Goal: Task Accomplishment & Management: Complete application form

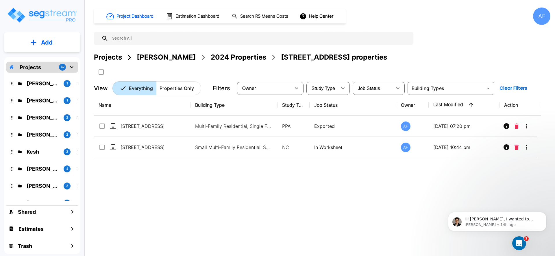
click at [233, 58] on div "2024 Properties" at bounding box center [239, 57] width 56 height 10
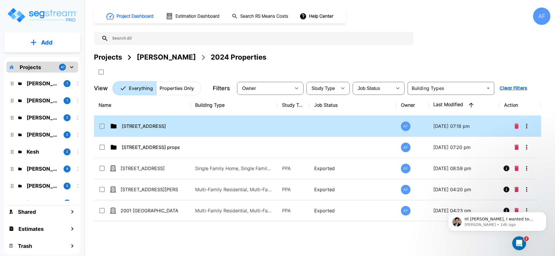
click at [153, 128] on p "[STREET_ADDRESS]" at bounding box center [151, 126] width 58 height 7
checkbox input "true"
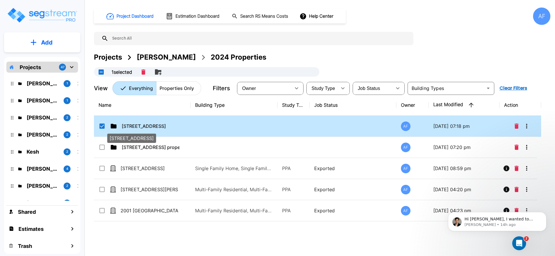
click at [153, 128] on p "[STREET_ADDRESS]" at bounding box center [151, 126] width 58 height 7
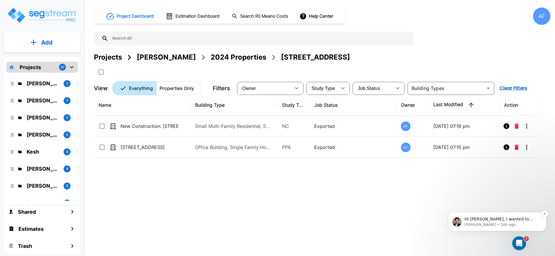
click at [506, 218] on p "Hi Asher, I wanted to inform you that Section 14 is currently greyed out in the…" at bounding box center [502, 219] width 75 height 6
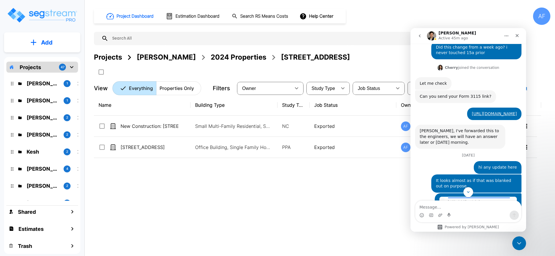
scroll to position [529, 0]
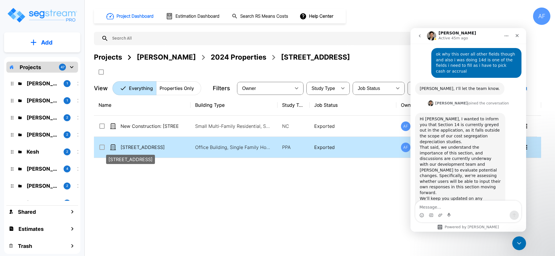
click at [149, 149] on p "[STREET_ADDRESS]" at bounding box center [150, 147] width 58 height 7
checkbox input "true"
click at [149, 149] on p "[STREET_ADDRESS]" at bounding box center [150, 147] width 58 height 7
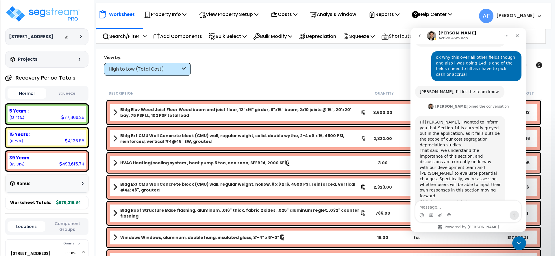
scroll to position [529, 0]
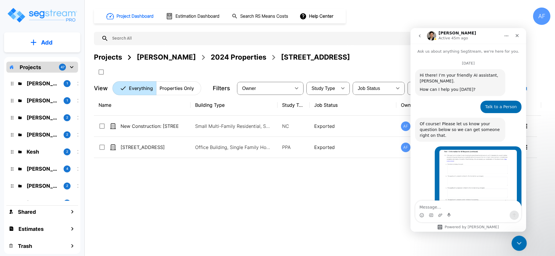
click at [516, 240] on icon "Close Intercom Messenger" at bounding box center [518, 242] width 7 height 7
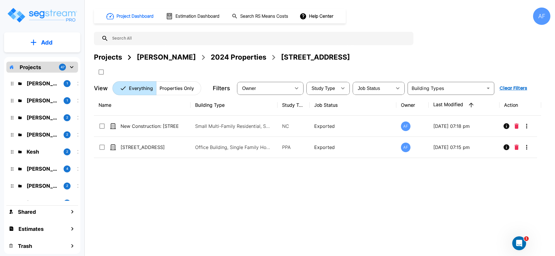
scroll to position [529, 0]
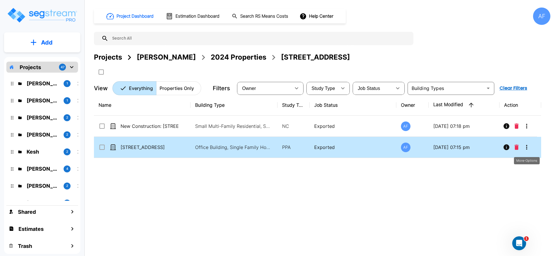
click at [528, 146] on icon "More-Options" at bounding box center [526, 147] width 7 height 7
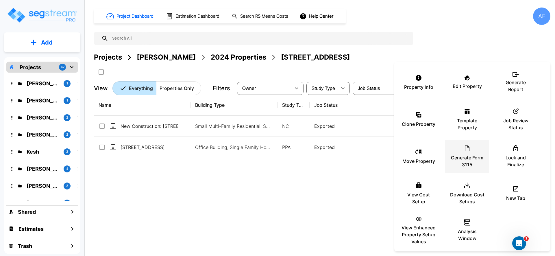
click at [469, 154] on div "Generate Form 3115" at bounding box center [467, 156] width 35 height 29
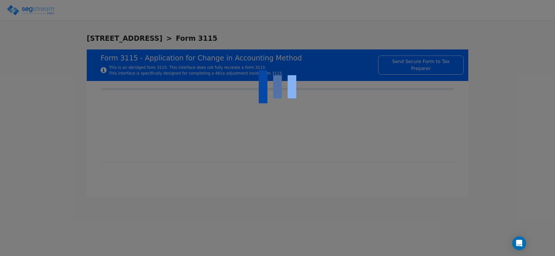
type input "2025-01-01"
type input "2025-12-31"
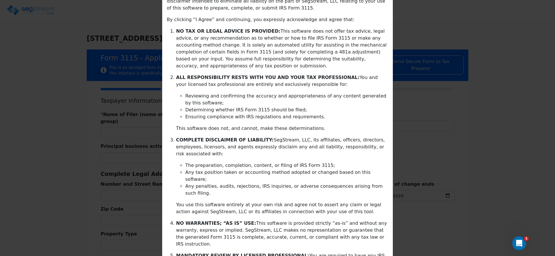
scroll to position [115, 0]
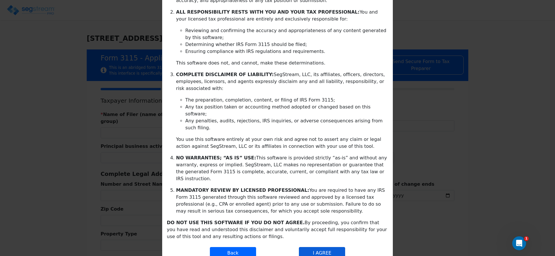
click at [328, 247] on button "I AGREE" at bounding box center [322, 253] width 46 height 12
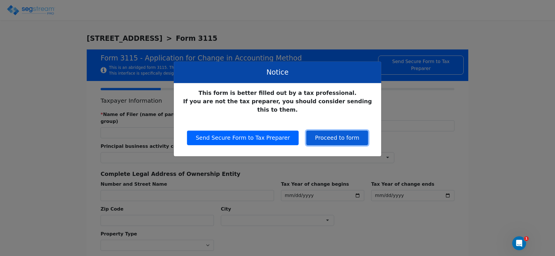
click at [326, 131] on button "Proceed to form" at bounding box center [338, 138] width 62 height 14
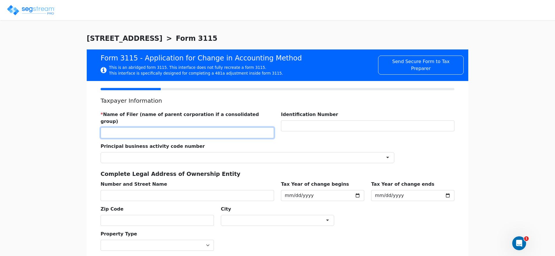
click at [154, 127] on input "text" at bounding box center [188, 132] width 174 height 11
paste input "138 E PARK LLC"
type input "138 E PARK LLC"
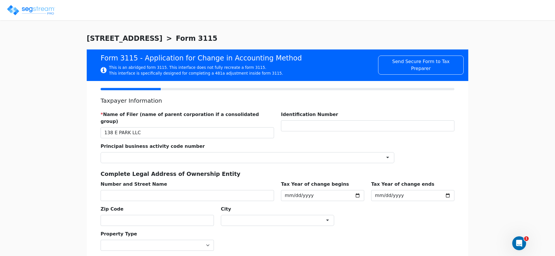
click at [150, 152] on div at bounding box center [248, 157] width 294 height 11
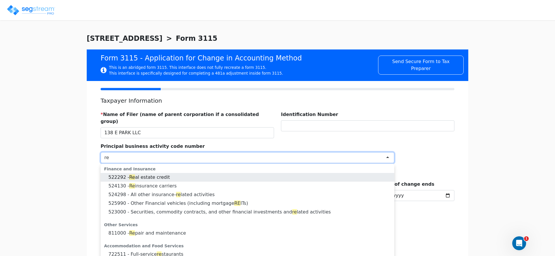
type input "r"
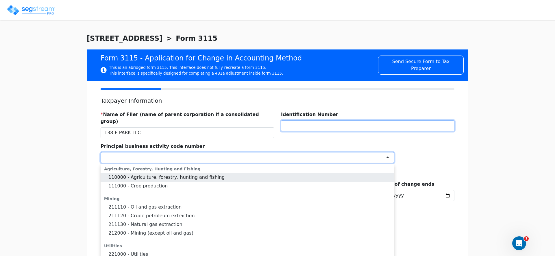
click at [360, 125] on input "text" at bounding box center [368, 125] width 174 height 11
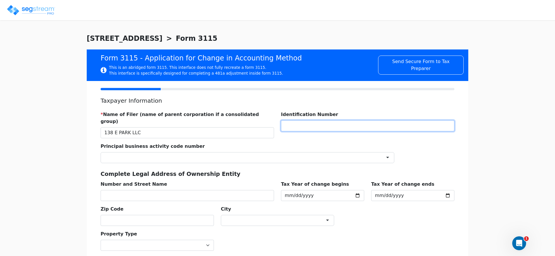
click at [360, 125] on input "text" at bounding box center [368, 125] width 174 height 11
paste input "92-3550943"
type input "923550943"
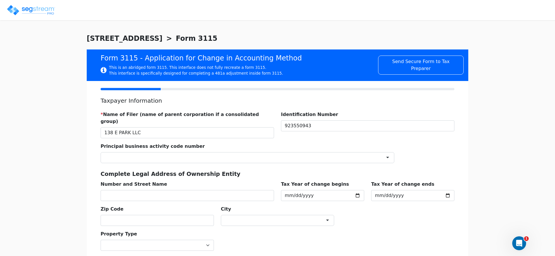
click at [365, 114] on div "Identification Number 923550943" at bounding box center [368, 122] width 180 height 32
click at [210, 152] on div at bounding box center [248, 157] width 294 height 11
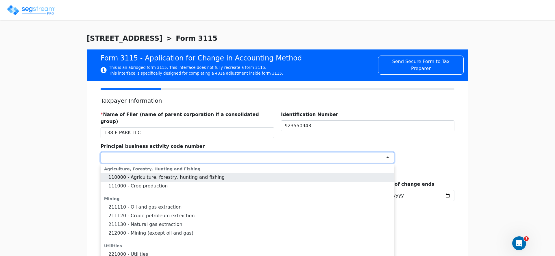
paste input "531120"
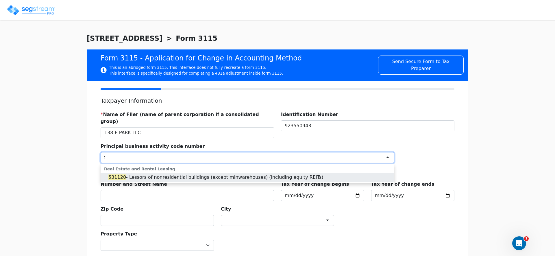
scroll to position [0, 0]
type input "531120"
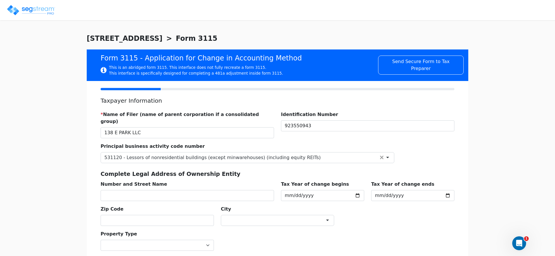
click at [87, 162] on div "Taxpayer Information * Name of Filer (name of parent corporation if a consolida…" at bounding box center [278, 218] width 382 height 274
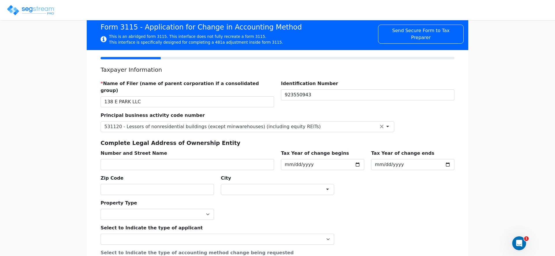
scroll to position [41, 0]
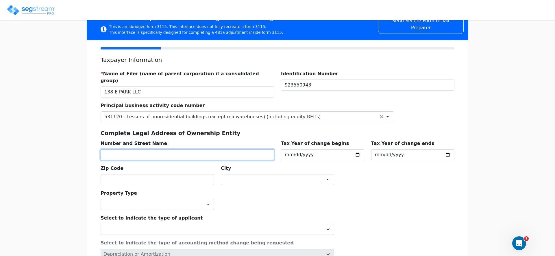
click at [122, 149] on input "text" at bounding box center [188, 154] width 174 height 11
click at [151, 149] on input "text" at bounding box center [188, 154] width 174 height 11
paste input "346 CENTRAL AVE STE 3"
type input "346 CENTRAL AVE STE 3"
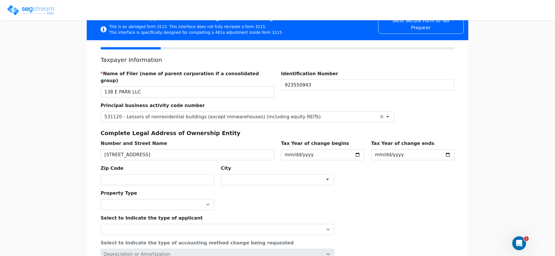
click at [310, 161] on div "City ×" at bounding box center [277, 172] width 120 height 25
click at [310, 151] on input "2025-01-01" at bounding box center [322, 154] width 83 height 11
click at [307, 149] on input "2025-01-01" at bounding box center [322, 154] width 83 height 11
type input "2024-01-01"
click at [348, 165] on div "* Name of Filer (name of parent corporation if a consolidated group) 138 E PARK…" at bounding box center [277, 125] width 361 height 119
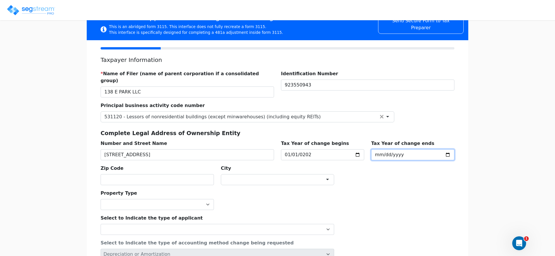
click at [395, 149] on input "2025-12-31" at bounding box center [412, 154] width 83 height 11
type input "2024-12-31"
click at [392, 162] on div "* Name of Filer (name of parent corporation if a consolidated group) 138 E PARK…" at bounding box center [277, 125] width 361 height 119
click at [374, 166] on div "* Name of Filer (name of parent corporation if a consolidated group) 138 E PARK…" at bounding box center [277, 125] width 361 height 119
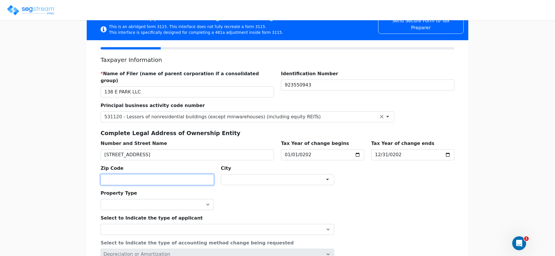
click at [154, 174] on input "text" at bounding box center [157, 179] width 113 height 11
click at [175, 160] on div "Zip Code" at bounding box center [157, 172] width 120 height 25
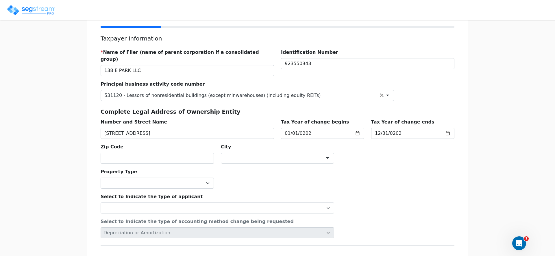
scroll to position [56, 0]
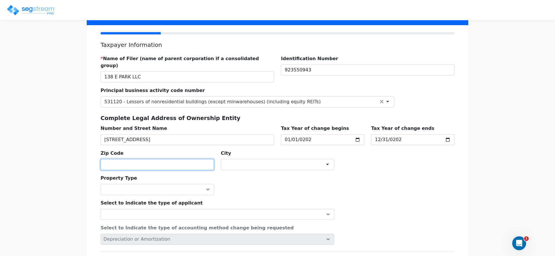
click at [181, 159] on input "text" at bounding box center [157, 164] width 113 height 11
type input "0"
click at [112, 159] on input "text" at bounding box center [157, 164] width 113 height 11
paste input "11559"
type input "11559"
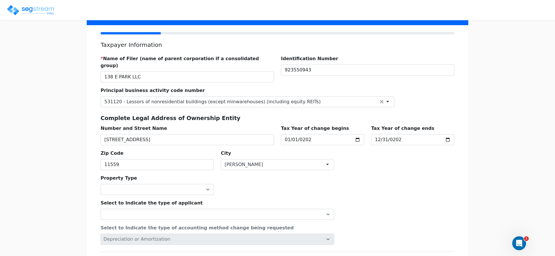
click at [256, 170] on div "Property Type Commercial Residential" at bounding box center [277, 182] width 361 height 25
click at [171, 184] on select "Commercial Residential" at bounding box center [157, 189] width 113 height 11
select select "Commercial"
click at [101, 184] on select "Commercial Residential" at bounding box center [157, 189] width 113 height 11
click at [274, 195] on div "Select to Indicate the type of applicant Individual Corporation Controlled fore…" at bounding box center [217, 207] width 241 height 25
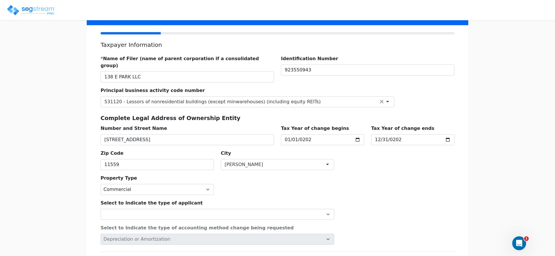
click at [274, 195] on div "Select to Indicate the type of applicant Individual Corporation Controlled fore…" at bounding box center [217, 207] width 241 height 25
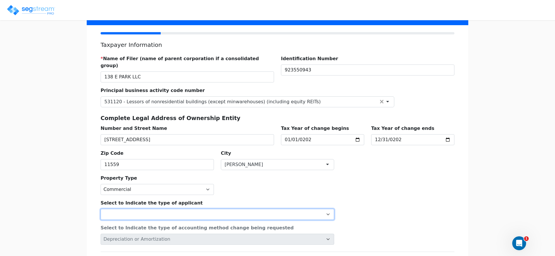
click at [259, 211] on select "Individual Corporation Controlled foreign corporation (Sec. 957) 10/50 corporat…" at bounding box center [218, 214] width 234 height 11
click at [278, 209] on select "Individual Corporation Controlled foreign corporation (Sec. 957) 10/50 corporat…" at bounding box center [218, 214] width 234 height 11
click at [215, 209] on select "Individual Corporation Controlled foreign corporation (Sec. 957) 10/50 corporat…" at bounding box center [218, 214] width 234 height 11
select select "Partnership"
click at [101, 209] on select "Individual Corporation Controlled foreign corporation (Sec. 957) 10/50 corporat…" at bounding box center [218, 214] width 234 height 11
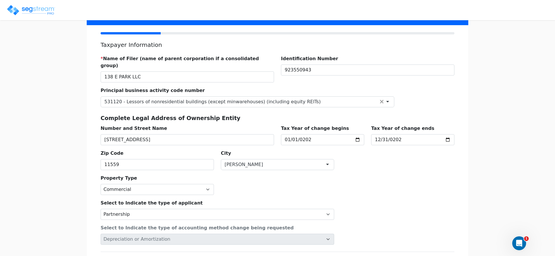
click at [382, 195] on div "Select to Indicate the type of applicant Individual Corporation Controlled fore…" at bounding box center [277, 220] width 361 height 50
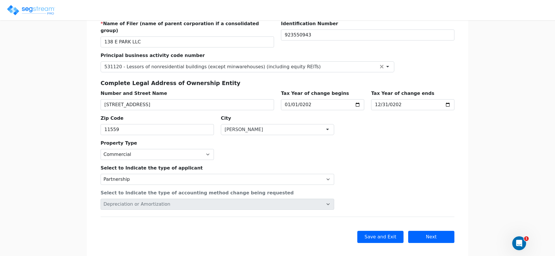
scroll to position [91, 0]
click at [428, 232] on button "Next" at bounding box center [431, 236] width 46 height 12
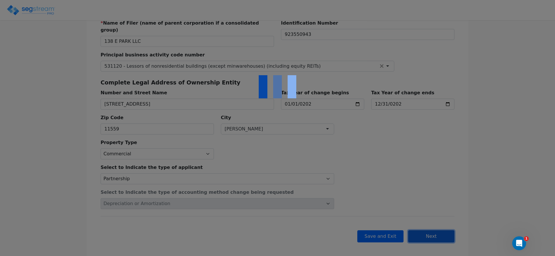
checkbox input "true"
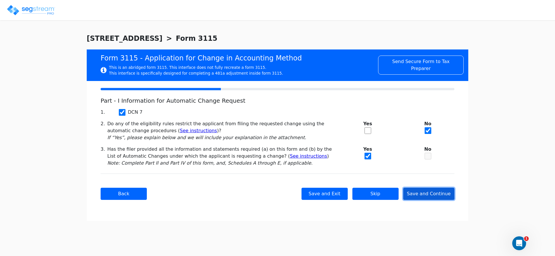
click at [416, 192] on button "Save and Continue" at bounding box center [428, 194] width 51 height 12
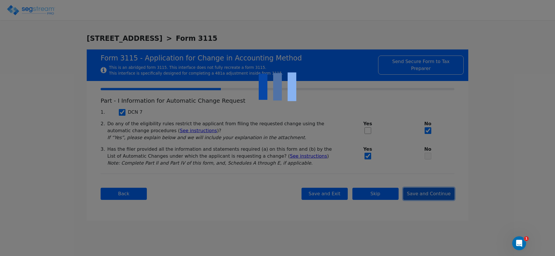
checkbox input "true"
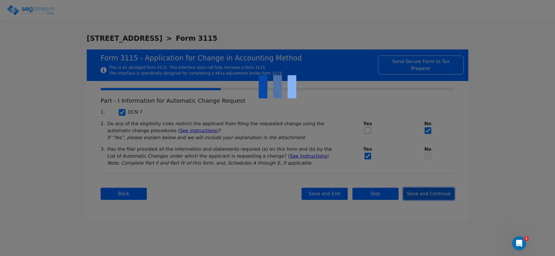
checkbox input "true"
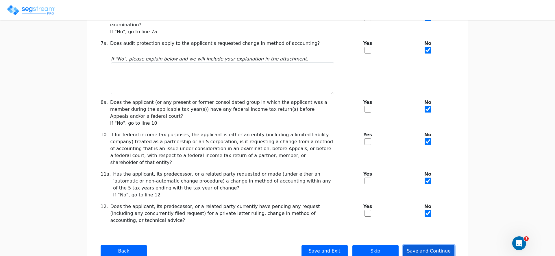
scroll to position [131, 0]
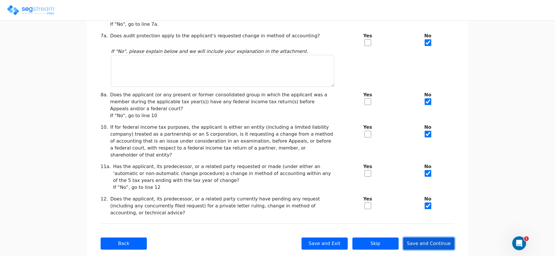
click at [430, 237] on button "Save and Continue" at bounding box center [428, 243] width 51 height 12
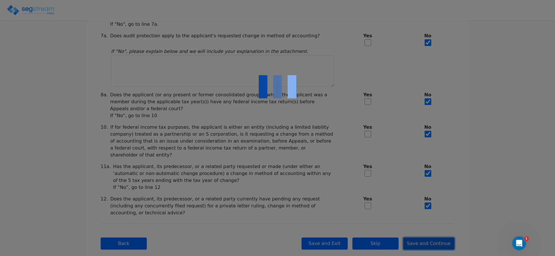
checkbox input "true"
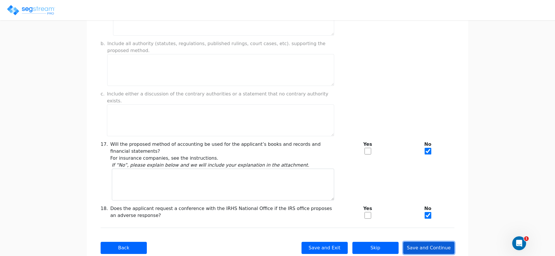
scroll to position [476, 0]
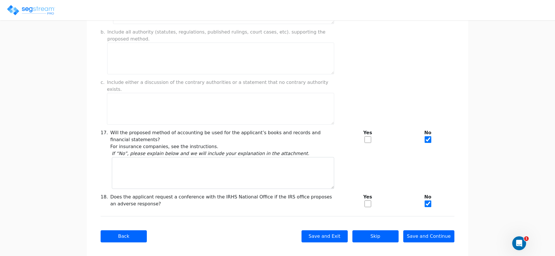
click at [369, 136] on input "checkbox" at bounding box center [368, 139] width 7 height 7
checkbox input "true"
checkbox input "false"
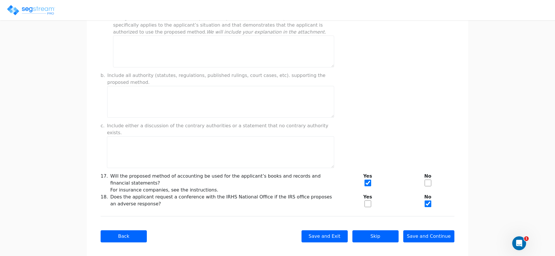
click at [367, 200] on input "checkbox" at bounding box center [368, 203] width 7 height 7
checkbox input "true"
checkbox input "false"
click at [430, 234] on button "Save and Continue" at bounding box center [428, 236] width 51 height 12
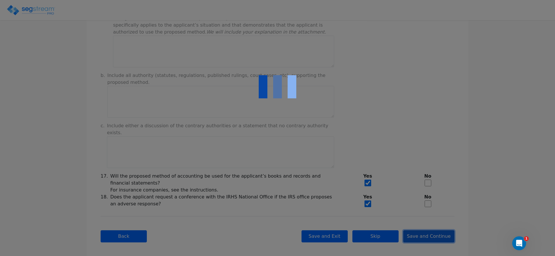
type input "-151,741.9"
checkbox input "true"
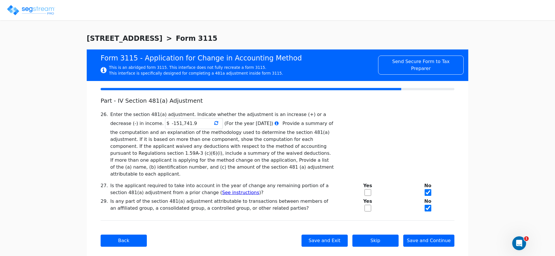
click at [214, 123] on icon at bounding box center [216, 123] width 4 height 5
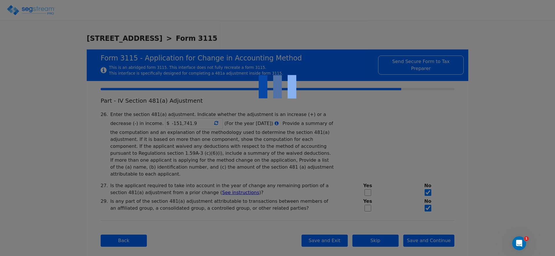
type input "-151,741.9"
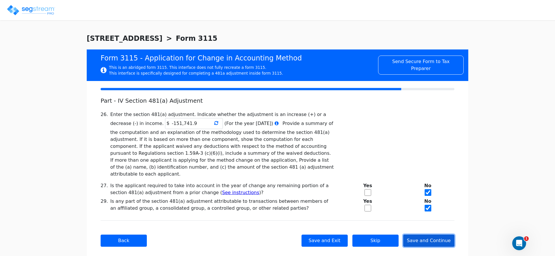
click at [432, 235] on button "Save and Continue" at bounding box center [428, 241] width 51 height 12
checkbox input "true"
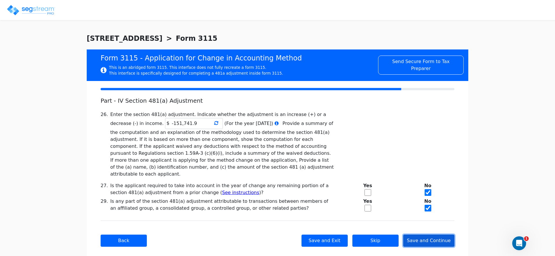
checkbox input "true"
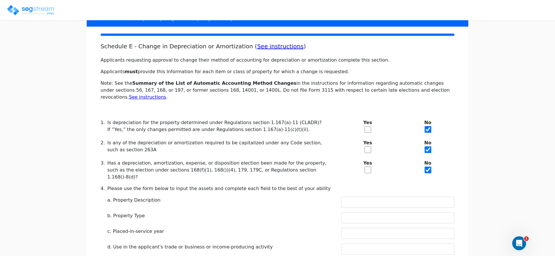
scroll to position [69, 0]
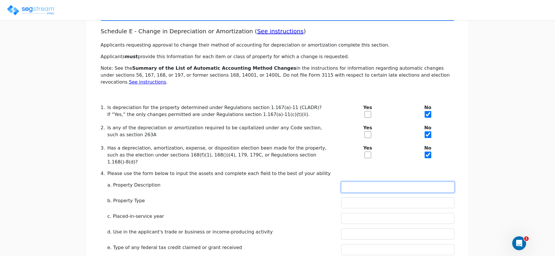
click at [375, 182] on input "text" at bounding box center [397, 187] width 113 height 11
type input "RENTAL REAL ESTATE"
click at [365, 197] on input "text" at bounding box center [397, 202] width 113 height 11
type input "NON RESIDENTIAL"
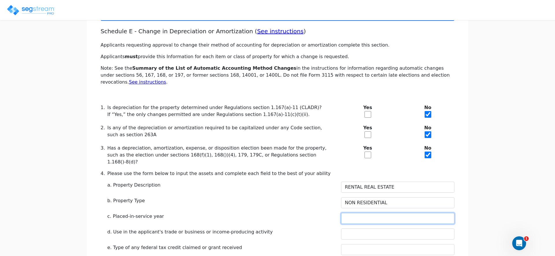
click at [363, 213] on input "text" at bounding box center [397, 218] width 113 height 11
type input "2023"
click at [335, 213] on div "c. Placed-in-service year" at bounding box center [217, 218] width 241 height 11
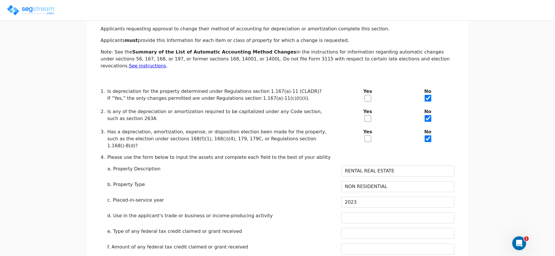
scroll to position [93, 0]
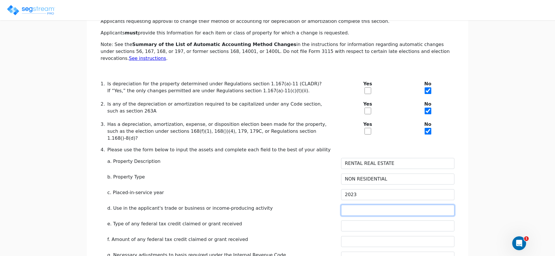
click at [354, 205] on input "text" at bounding box center [397, 210] width 113 height 11
type input "RENTAL"
click at [369, 220] on input "text" at bounding box center [397, 225] width 113 height 11
type input "D/A"
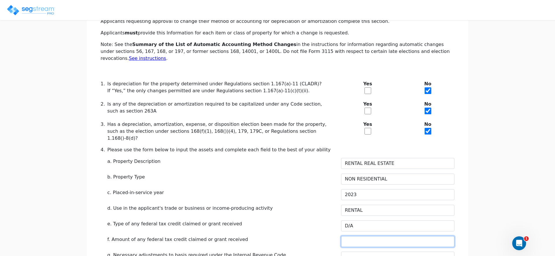
click at [369, 236] on input "text" at bounding box center [397, 241] width 113 height 11
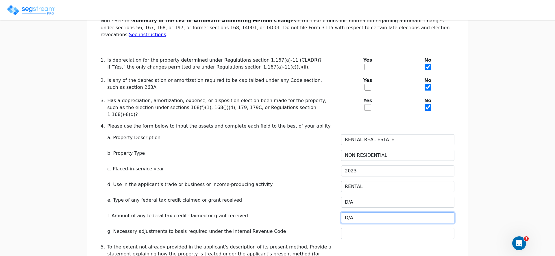
type input "D/A"
click at [366, 228] on input "text" at bounding box center [397, 233] width 113 height 11
type input "D/A"
click at [518, 242] on icon "Open Intercom Messenger" at bounding box center [519, 243] width 10 height 10
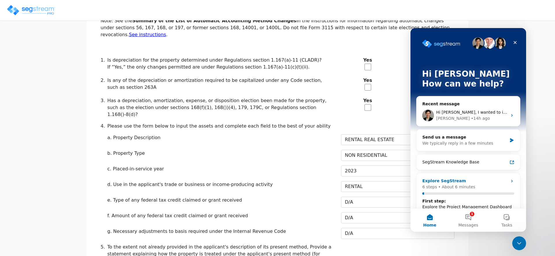
scroll to position [9, 0]
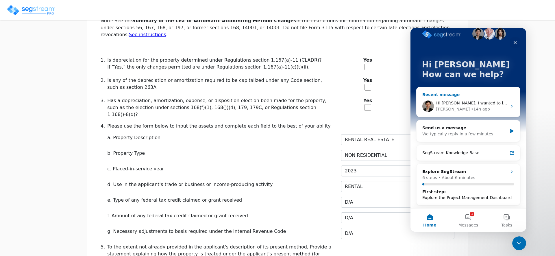
click at [460, 112] on div "Hi Asher, I wanted to inform you that Section 14 is currently greyed out in the…" at bounding box center [469, 105] width 104 height 21
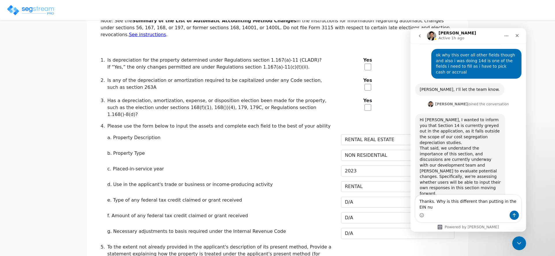
scroll to position [535, 0]
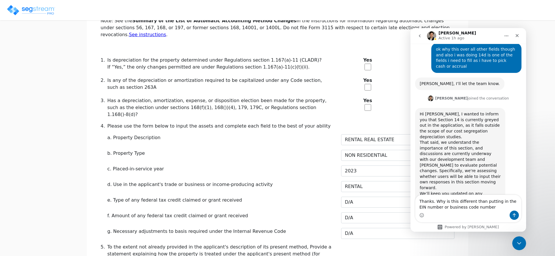
type textarea "Thanks. Why is this different than putting in the EIN number or business code n…"
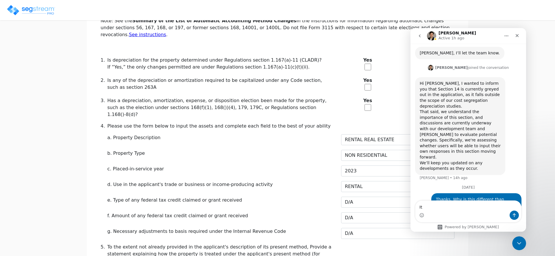
type textarea "I"
click at [516, 247] on div "Close Intercom Messenger" at bounding box center [519, 242] width 14 height 14
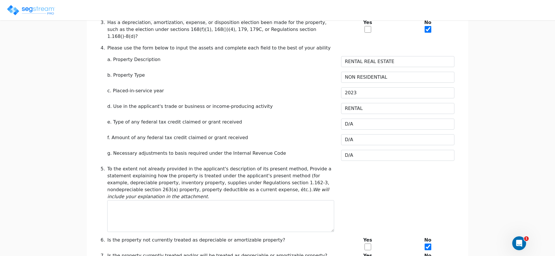
scroll to position [247, 0]
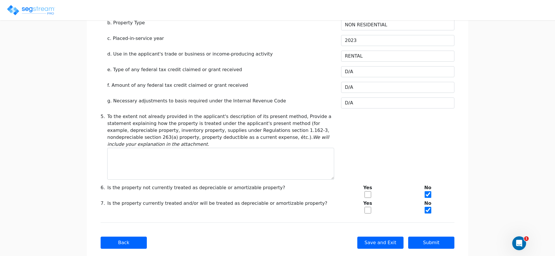
click at [368, 207] on input "checkbox" at bounding box center [368, 210] width 7 height 7
checkbox input "true"
checkbox input "false"
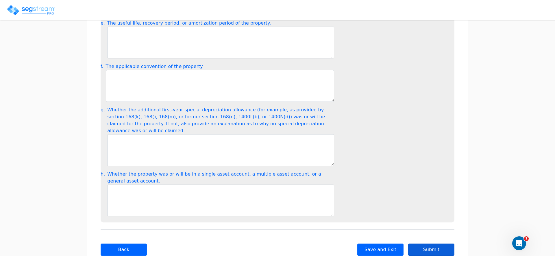
scroll to position [657, 0]
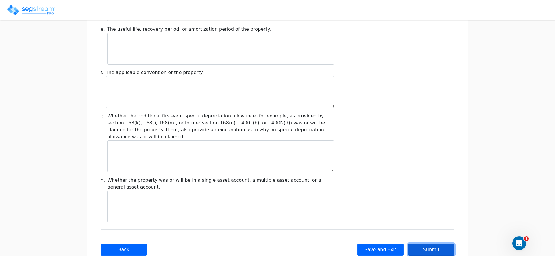
click at [433, 244] on button "Submit" at bounding box center [431, 250] width 46 height 12
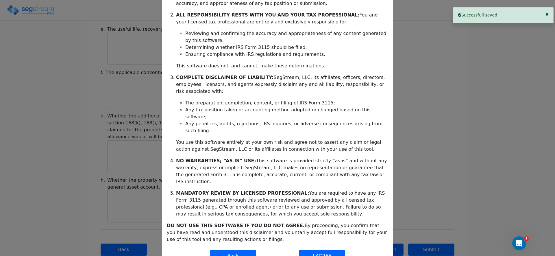
scroll to position [115, 0]
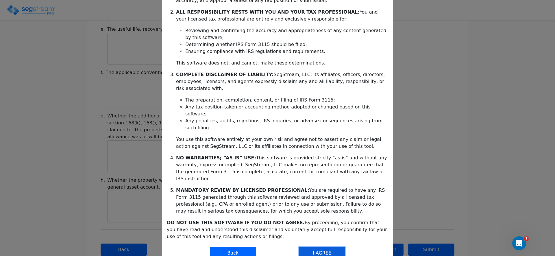
click at [320, 247] on button "I AGREE" at bounding box center [322, 253] width 46 height 12
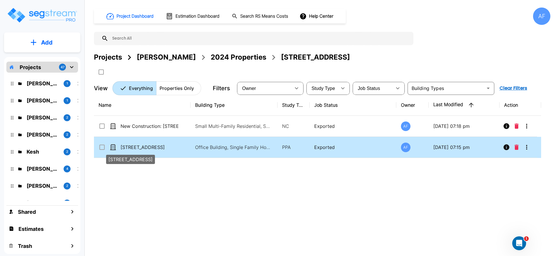
click at [140, 147] on p "[STREET_ADDRESS]" at bounding box center [150, 147] width 58 height 7
checkbox input "true"
click at [140, 147] on p "[STREET_ADDRESS]" at bounding box center [150, 147] width 58 height 7
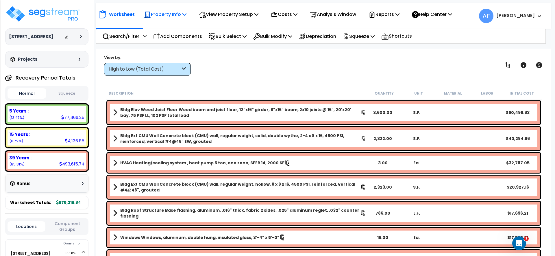
drag, startPoint x: 168, startPoint y: 15, endPoint x: 169, endPoint y: 25, distance: 9.9
click at [168, 15] on p "Property Info" at bounding box center [165, 14] width 43 height 8
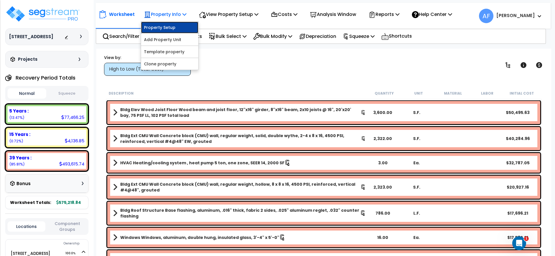
click at [170, 27] on link "Property Setup" at bounding box center [169, 28] width 57 height 12
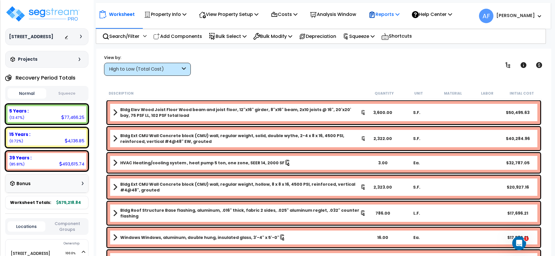
click at [399, 14] on p "Reports" at bounding box center [384, 14] width 31 height 8
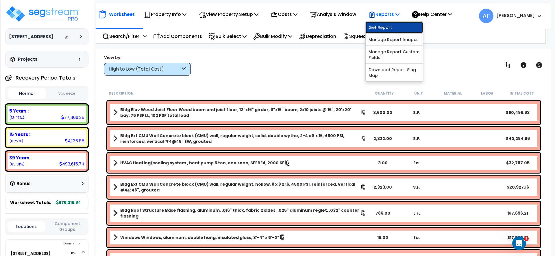
click at [385, 26] on link "Get Report" at bounding box center [394, 28] width 57 height 12
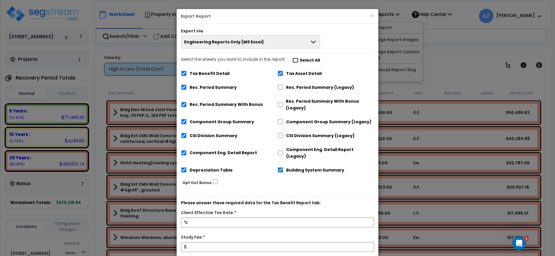
click at [294, 58] on input "Select the sheets you want to include in the report: Select All" at bounding box center [296, 60] width 6 height 5
checkbox input "false"
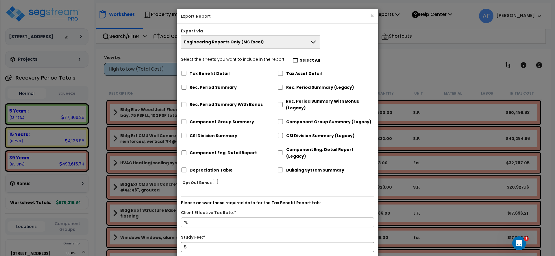
checkbox input "false"
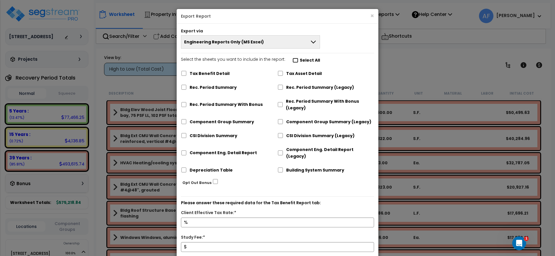
checkbox input "false"
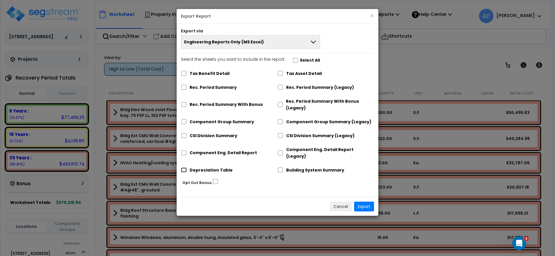
click at [185, 167] on input "Depreciation Table" at bounding box center [184, 169] width 6 height 5
checkbox input "true"
click at [358, 202] on button "Export" at bounding box center [364, 207] width 20 height 10
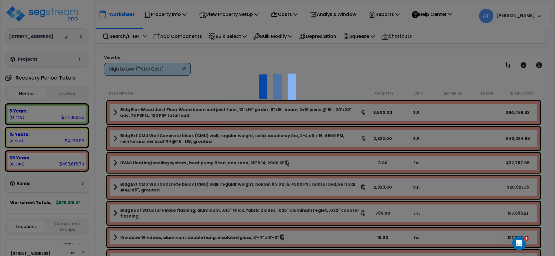
scroll to position [1, 0]
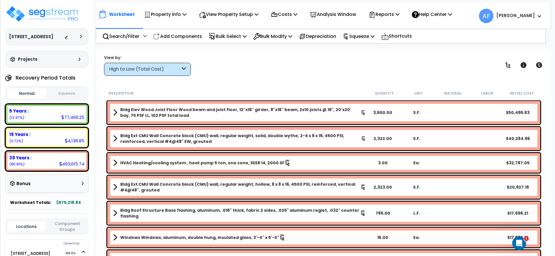
click at [178, 19] on div "Property Info" at bounding box center [165, 15] width 43 height 14
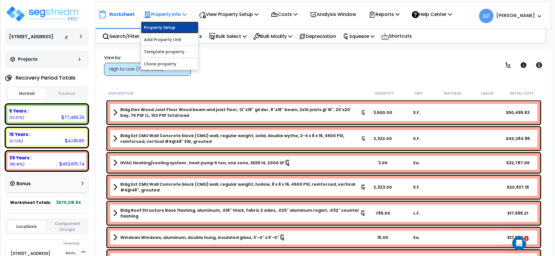
click at [175, 27] on link "Property Setup" at bounding box center [169, 28] width 57 height 12
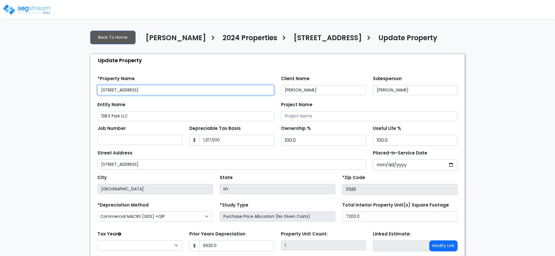
type input "5,630.0"
select select "2024"
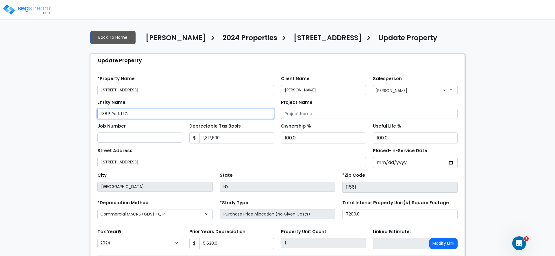
click at [116, 118] on input "138 E Park LLC" at bounding box center [185, 114] width 177 height 10
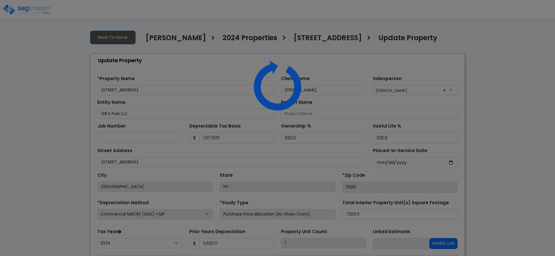
select select "2024"
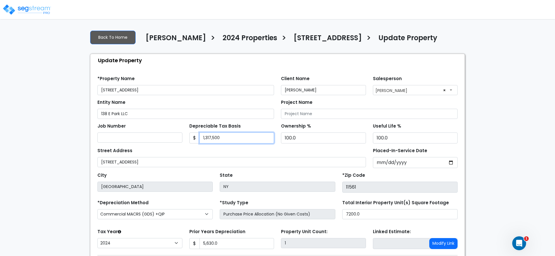
click at [219, 143] on input "1,317,500" at bounding box center [237, 137] width 75 height 11
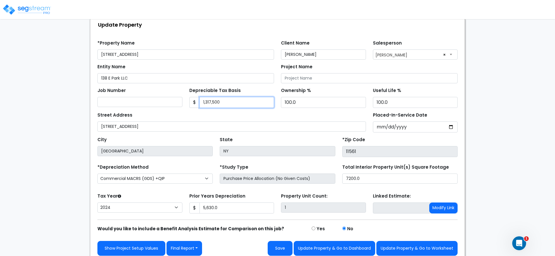
scroll to position [37, 0]
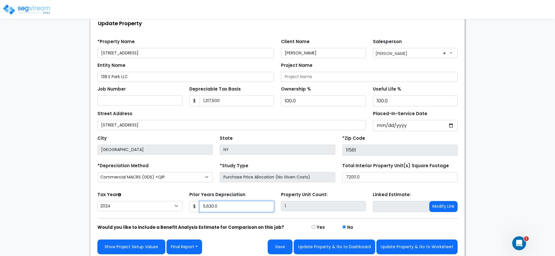
click at [206, 212] on input "5,630.0" at bounding box center [237, 206] width 75 height 11
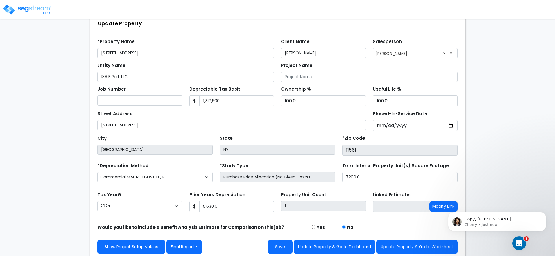
scroll to position [0, 0]
click at [500, 225] on p "Cherry • 4m ago" at bounding box center [502, 224] width 75 height 5
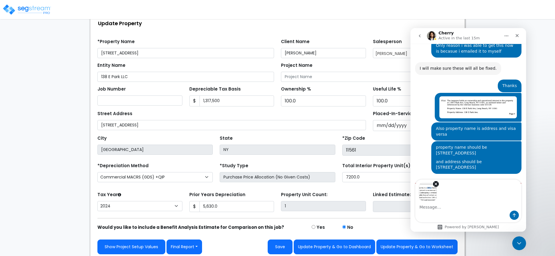
scroll to position [1, 0]
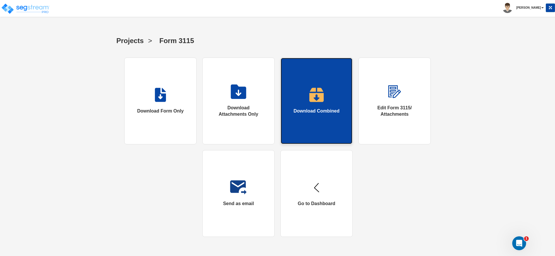
click at [303, 113] on div "Download Combined" at bounding box center [317, 111] width 46 height 7
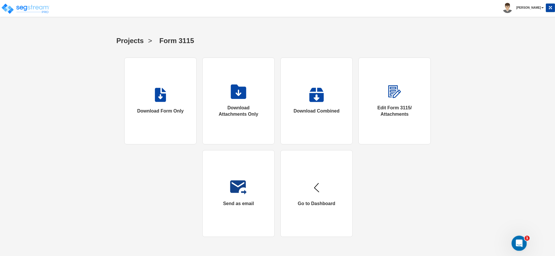
click at [522, 239] on div "Open Intercom Messenger" at bounding box center [518, 242] width 19 height 19
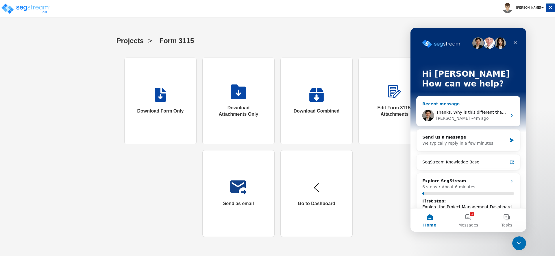
click at [471, 117] on div "• 4m ago" at bounding box center [480, 118] width 18 height 6
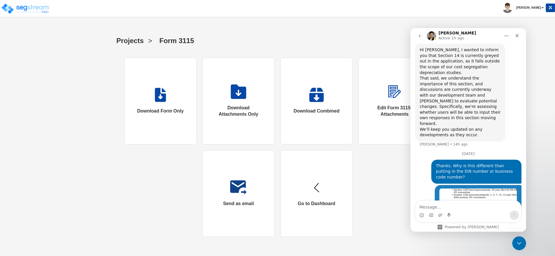
scroll to position [600, 0]
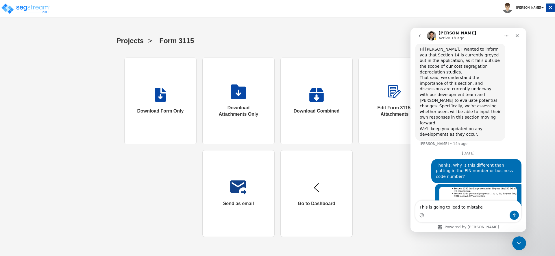
type textarea "This is going to lead to mistakes"
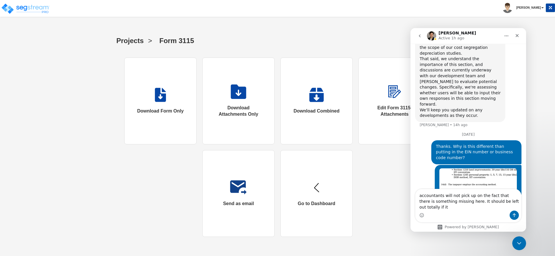
scroll to position [624, 0]
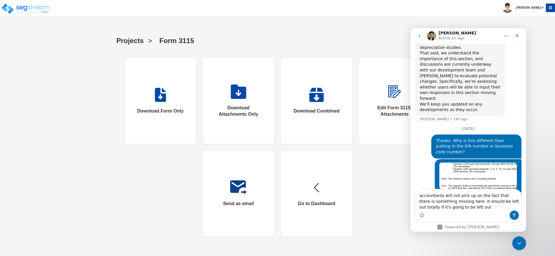
click at [516, 200] on textarea "accountants will not pick up on the fact that there is something missing here. …" at bounding box center [469, 199] width 106 height 21
type textarea "accountants will not pick up on the fact that there is something missing here. …"
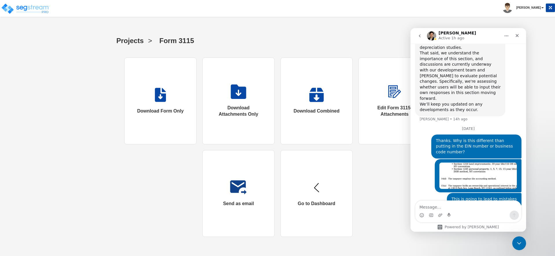
scroll to position [643, 0]
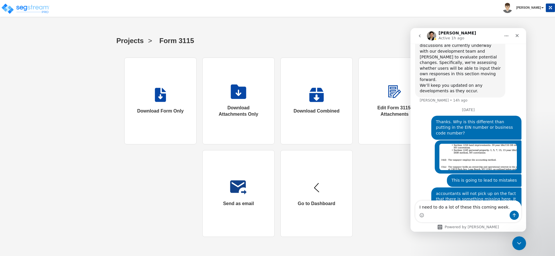
type textarea "I need to do a lot of these this coming week."
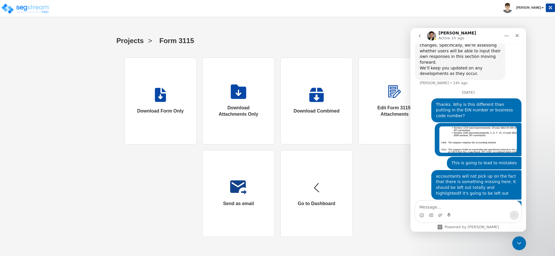
scroll to position [662, 0]
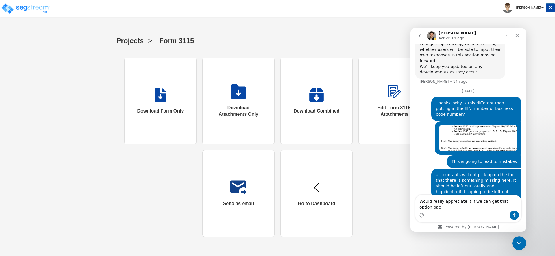
type textarea "Would really appreciate it if we can get that option back"
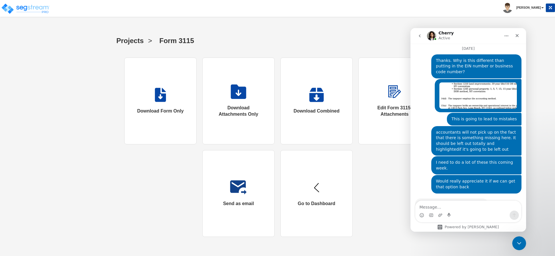
scroll to position [698, 0]
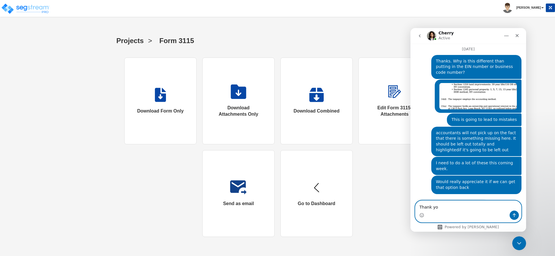
type textarea "Thank you"
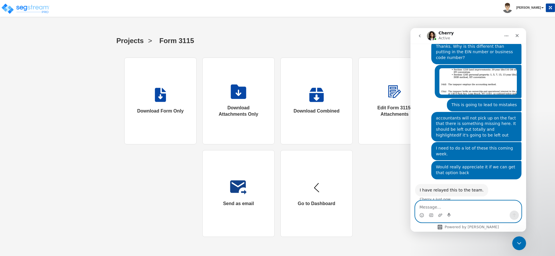
scroll to position [715, 0]
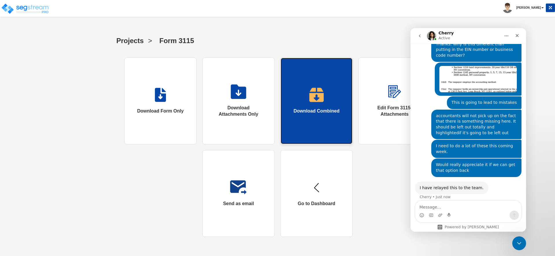
click at [314, 101] on img at bounding box center [316, 95] width 15 height 14
click at [318, 113] on div "Download Combined" at bounding box center [317, 111] width 46 height 7
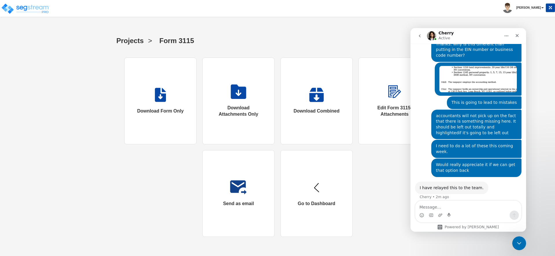
click at [398, 191] on div "Download Form Only Download Attachments Only Download Combined Edit Form 3115/ …" at bounding box center [277, 147] width 327 height 179
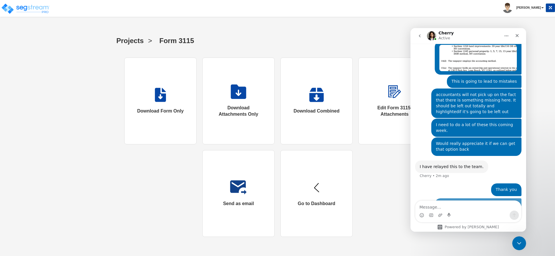
scroll to position [765, 0]
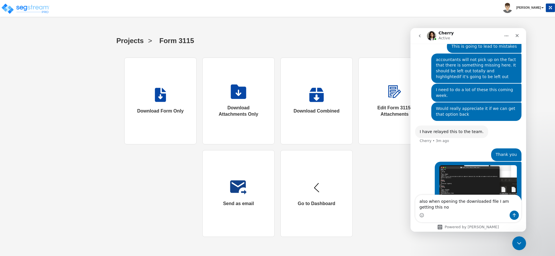
type textarea "also when opening the downloaded file I am getting this now"
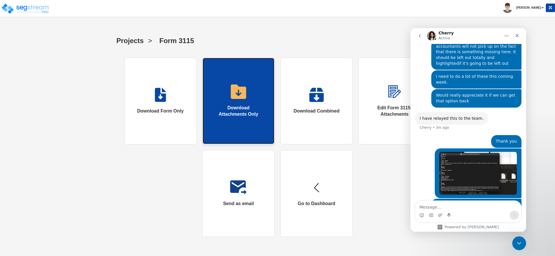
click at [224, 103] on link "Download Attachments Only" at bounding box center [238, 101] width 72 height 87
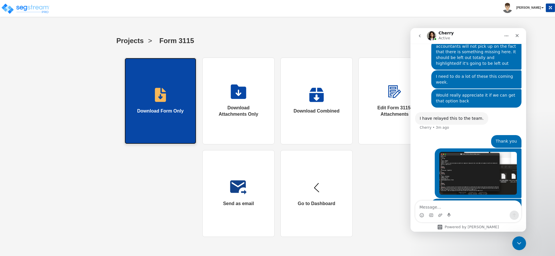
click at [169, 101] on link "Download Form Only" at bounding box center [160, 101] width 72 height 87
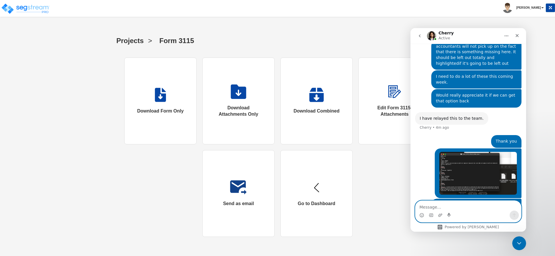
click at [466, 209] on textarea "Message…" at bounding box center [469, 206] width 106 height 10
type textarea "it could be it's a local problem on my end"
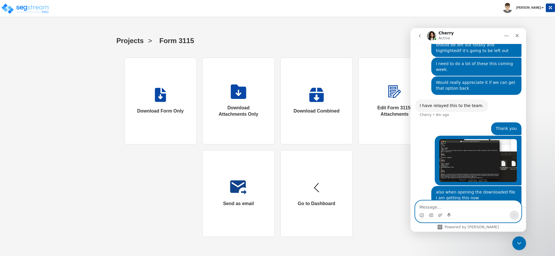
scroll to position [797, 0]
click at [516, 243] on icon "Close Intercom Messenger" at bounding box center [518, 242] width 7 height 7
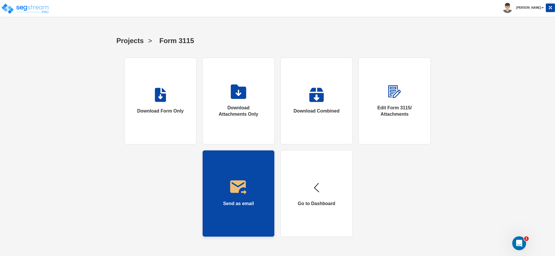
click at [239, 211] on button "Send as email" at bounding box center [238, 193] width 72 height 87
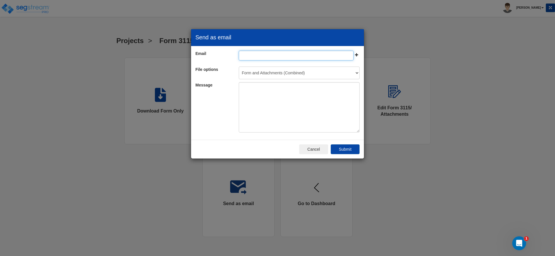
click at [281, 55] on input "email" at bounding box center [296, 56] width 115 height 10
type input "asher@offsetgains.com"
click at [273, 109] on textarea at bounding box center [299, 107] width 121 height 50
type textarea "2"
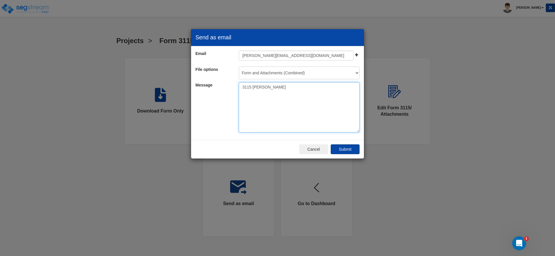
type textarea "3115 Dovid lovett"
click at [351, 150] on button "Submit" at bounding box center [345, 149] width 29 height 10
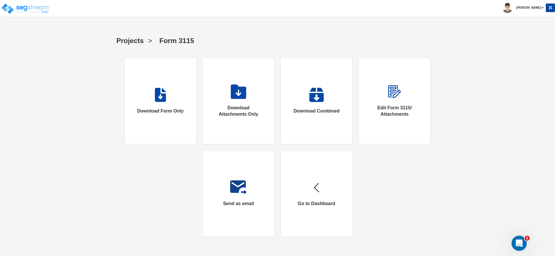
click at [524, 241] on div "Open Intercom Messenger" at bounding box center [518, 242] width 19 height 19
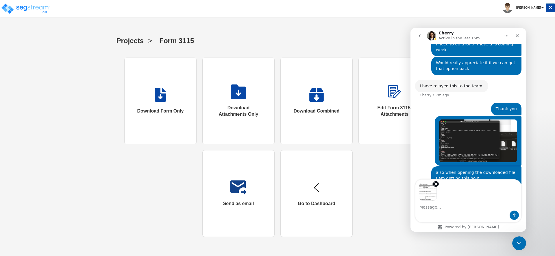
scroll to position [818, 0]
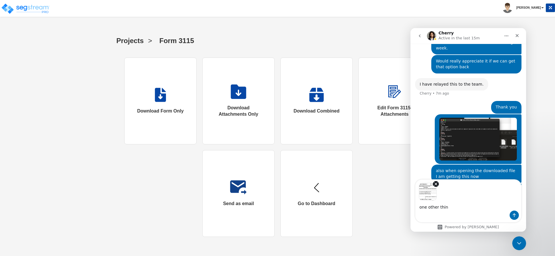
type textarea "one other thing"
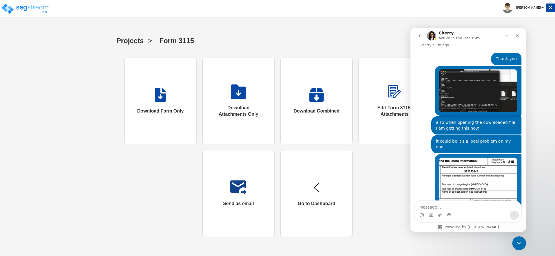
scroll to position [868, 0]
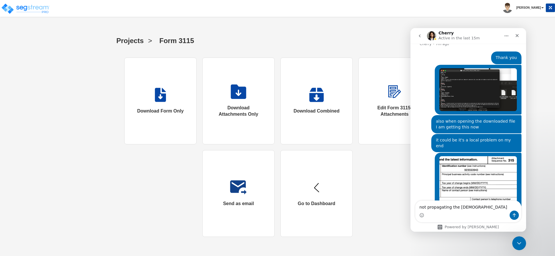
type textarea "not propagating the year"
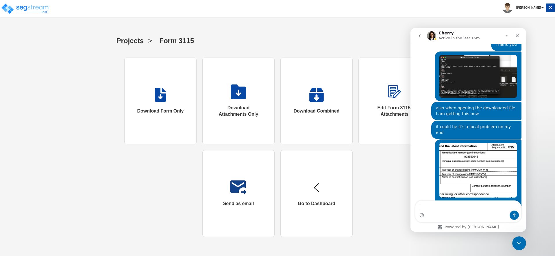
type textarea "i"
type textarea "I made the inputs but not reflecting on the download"
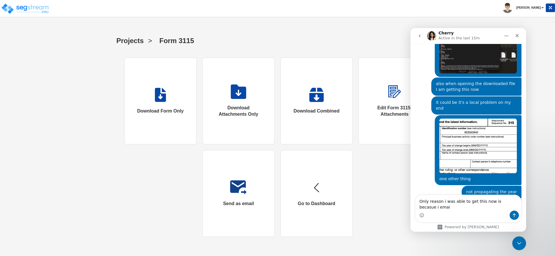
scroll to position [906, 0]
type textarea "Only reason i was able to get this now is becasue i emailed it to myself"
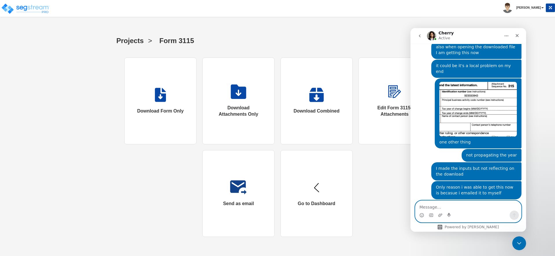
scroll to position [936, 0]
type textarea "t"
type textarea "Thanks"
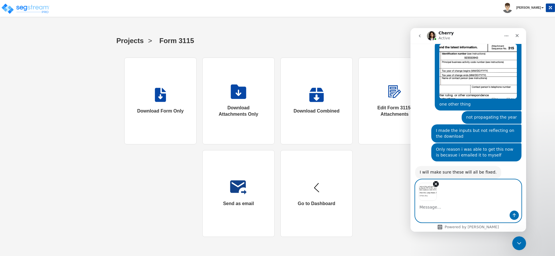
scroll to position [983, 0]
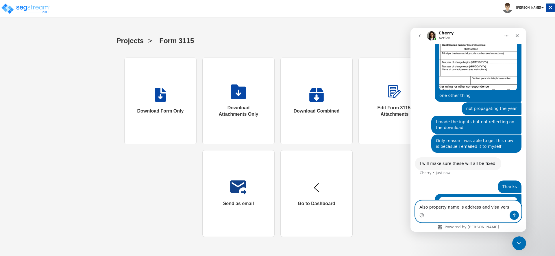
type textarea "Also property name is address and visa versa"
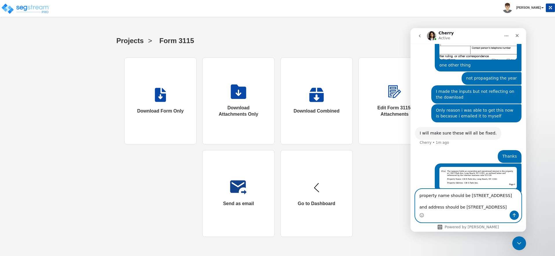
scroll to position [1019, 0]
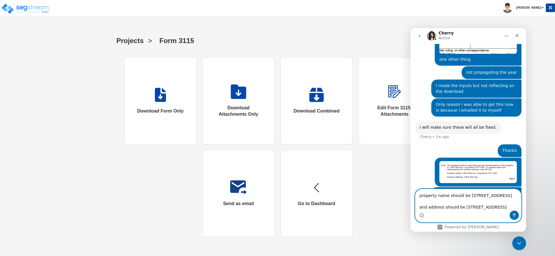
type textarea "property name should be 138 E Park Ave and address should be 138 E Park Avenue …"
click at [512, 214] on icon "Send a message…" at bounding box center [514, 215] width 5 height 5
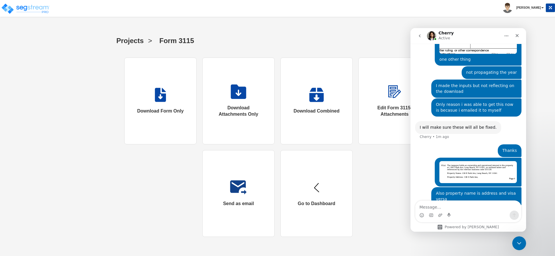
scroll to position [1029, 0]
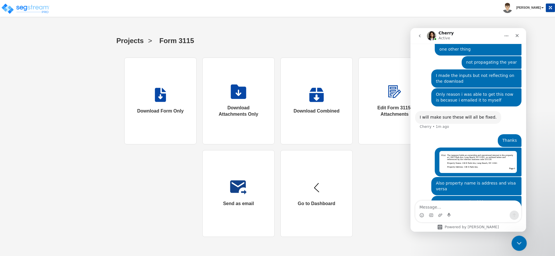
click at [523, 241] on div "Close Intercom Messenger" at bounding box center [519, 242] width 14 height 14
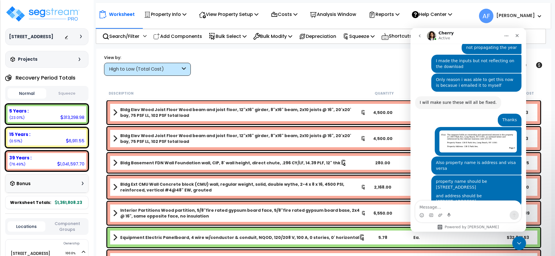
scroll to position [1047, 0]
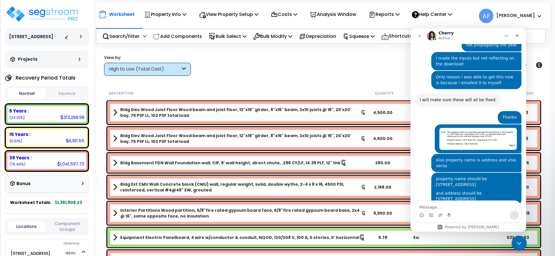
click at [517, 239] on icon "Close Intercom Messenger" at bounding box center [518, 242] width 7 height 7
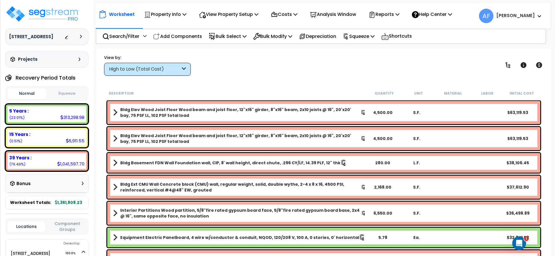
click at [253, 73] on div "View by: High to Low (Total Cost) High to Low (Total Cost)" at bounding box center [324, 64] width 444 height 21
click at [60, 20] on img at bounding box center [42, 13] width 75 height 17
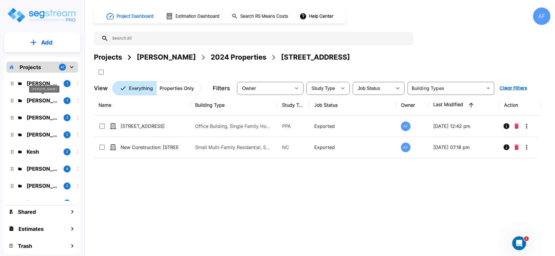
click at [43, 99] on p "[PERSON_NAME]" at bounding box center [43, 101] width 32 height 8
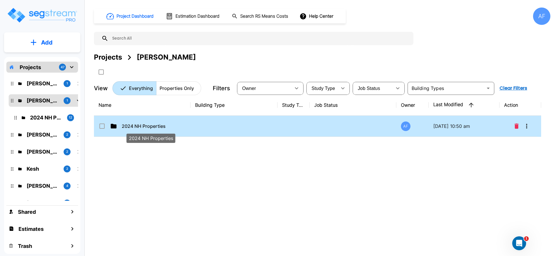
click at [131, 124] on p "2024 NH Properties" at bounding box center [151, 126] width 58 height 7
checkbox input "true"
click at [131, 124] on p "2024 NH Properties" at bounding box center [151, 126] width 58 height 7
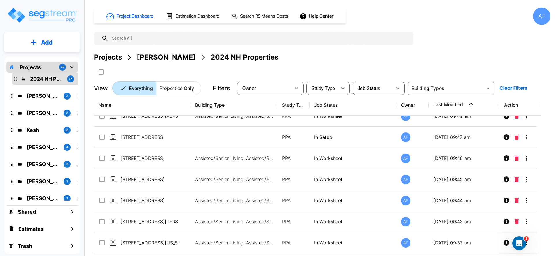
scroll to position [54, 0]
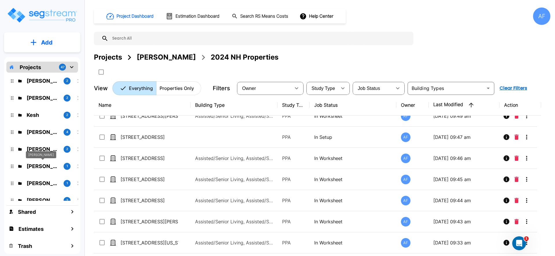
click at [39, 165] on p "[PERSON_NAME]" at bounding box center [43, 166] width 32 height 8
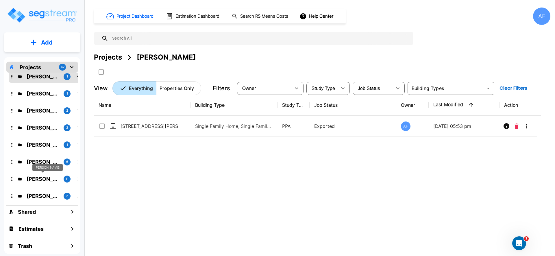
scroll to position [144, 0]
click at [40, 180] on p "[PERSON_NAME]" at bounding box center [43, 179] width 32 height 8
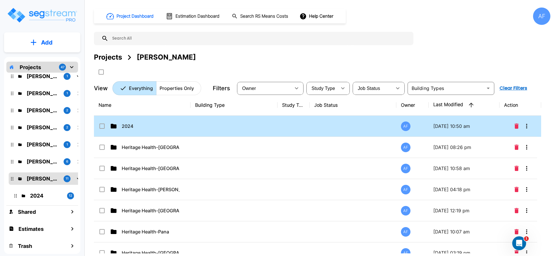
click at [185, 120] on td "2024" at bounding box center [142, 126] width 97 height 21
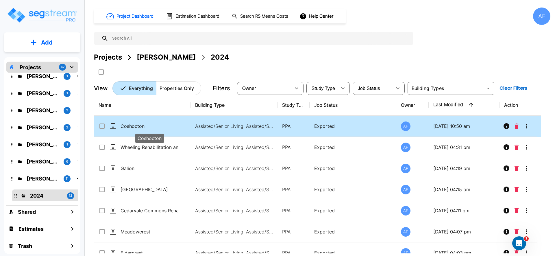
click at [167, 129] on p "Coshocton" at bounding box center [150, 126] width 58 height 7
checkbox input "true"
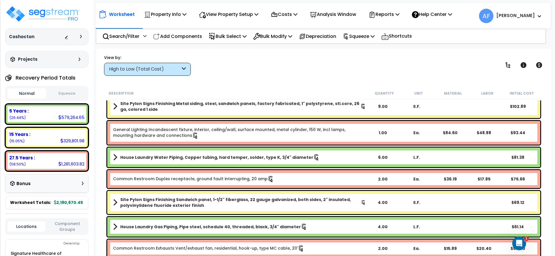
scroll to position [25, 0]
click at [38, 110] on div "5 Years :" at bounding box center [46, 111] width 75 height 6
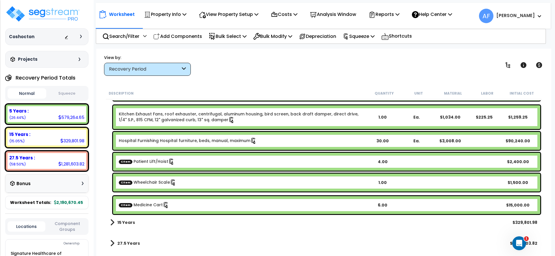
click at [444, 164] on div "CItem Patient Lift/Hoist 4.00 $2,400.00" at bounding box center [326, 162] width 427 height 18
click at [301, 163] on b "CItem Patient Lift/Hoist" at bounding box center [242, 161] width 247 height 6
click at [203, 163] on b "CItem Patient Lift/Hoist" at bounding box center [242, 161] width 247 height 6
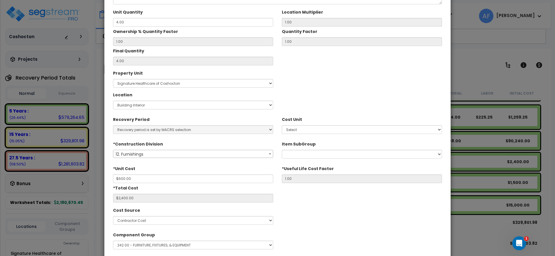
scroll to position [54, 0]
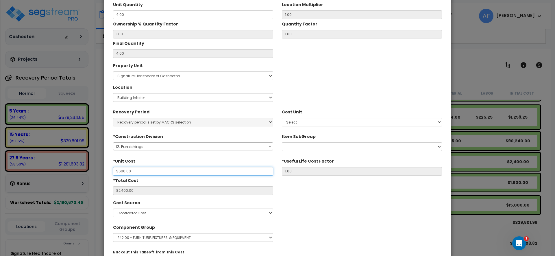
drag, startPoint x: 138, startPoint y: 170, endPoint x: 115, endPoint y: 171, distance: 22.8
click at [115, 171] on input "$600.00" at bounding box center [193, 171] width 160 height 9
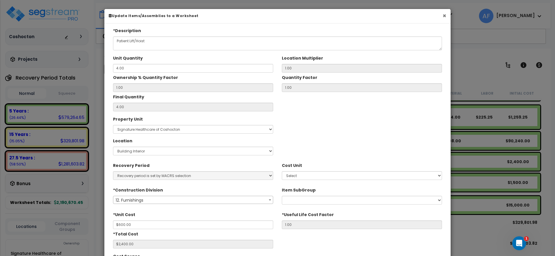
click at [445, 16] on button "×" at bounding box center [445, 16] width 4 height 6
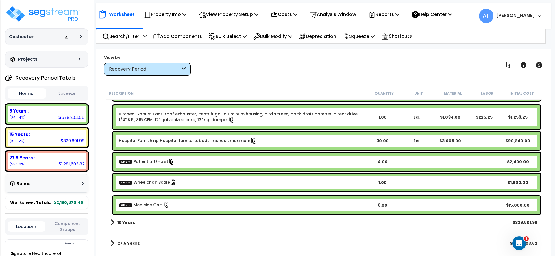
click at [203, 180] on b "CItem Wheelchair Scale" at bounding box center [242, 182] width 247 height 6
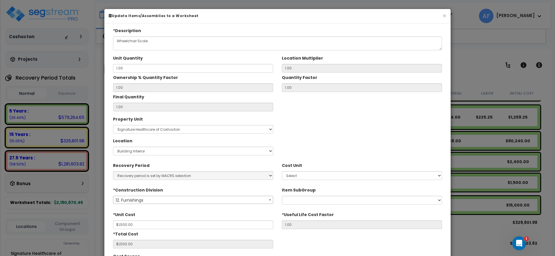
scroll to position [36, 0]
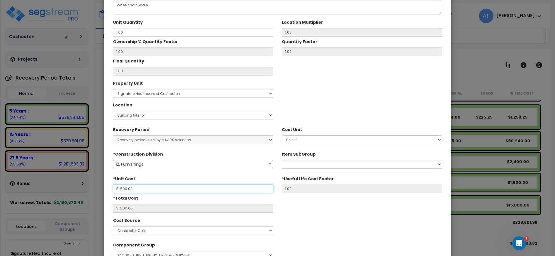
drag, startPoint x: 138, startPoint y: 189, endPoint x: 112, endPoint y: 187, distance: 25.8
click at [112, 187] on div "*Unit Cost $1,500.00" at bounding box center [193, 183] width 169 height 19
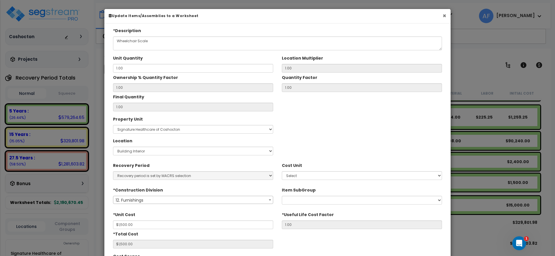
click at [443, 15] on button "×" at bounding box center [445, 16] width 4 height 6
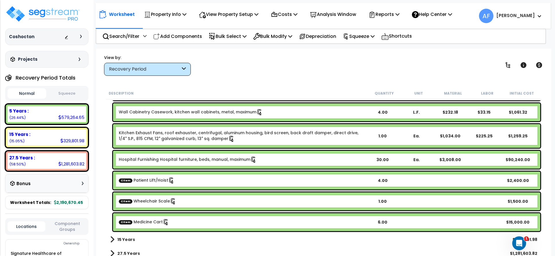
scroll to position [2535, 0]
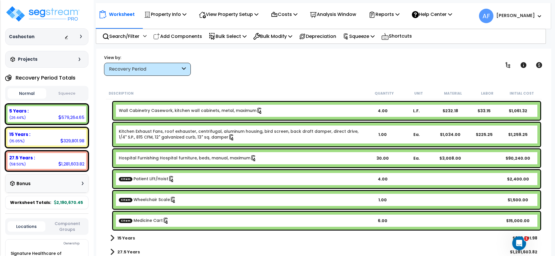
click at [190, 216] on div "CItem Medicine Cart 6.00 $15,000.00" at bounding box center [326, 221] width 427 height 18
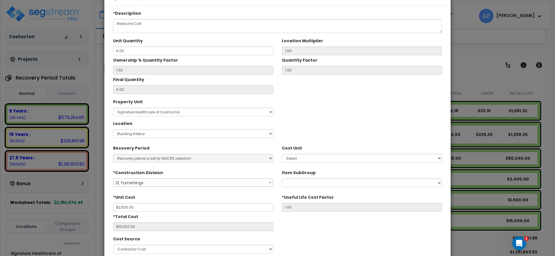
scroll to position [27, 0]
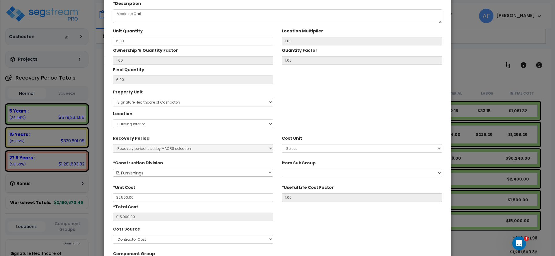
click at [504, 73] on div "× Update Items/Assemblies to a Worksheet *Description Medicine Cart Unit Quanti…" at bounding box center [277, 128] width 555 height 256
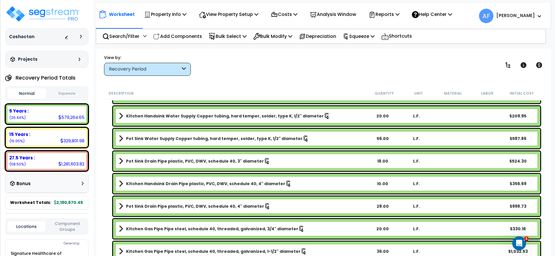
scroll to position [0, 0]
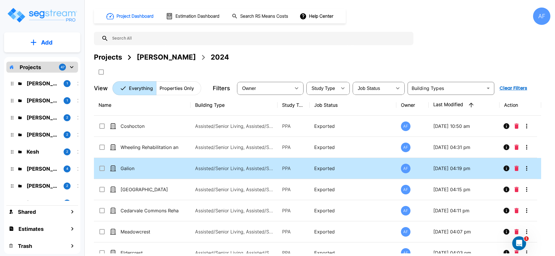
click at [149, 174] on td "Galion" at bounding box center [142, 168] width 97 height 21
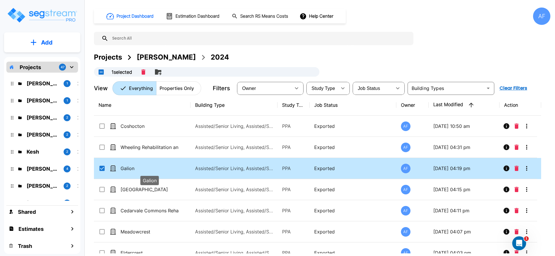
click at [148, 169] on p "Galion" at bounding box center [150, 168] width 58 height 7
checkbox input "false"
click at [148, 169] on p "Galion" at bounding box center [150, 168] width 58 height 7
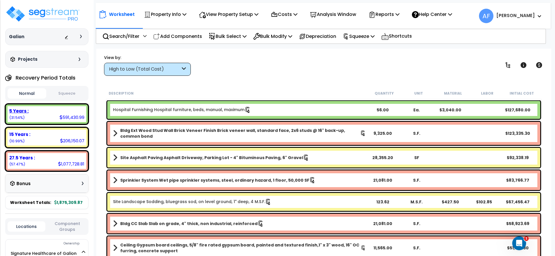
click at [46, 113] on div "5 Years :" at bounding box center [46, 111] width 75 height 6
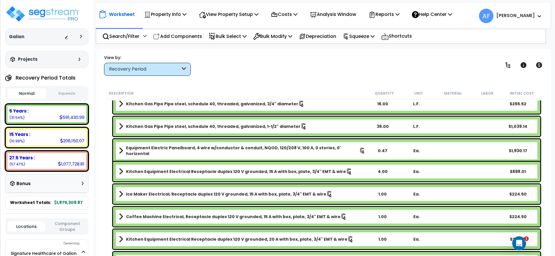
scroll to position [208, 0]
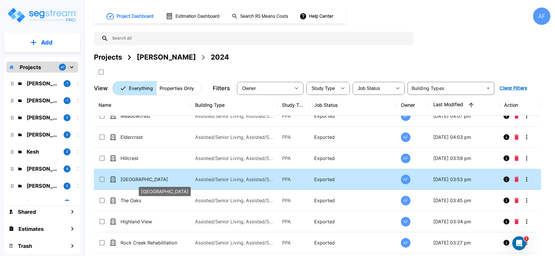
click at [147, 180] on p "[GEOGRAPHIC_DATA]" at bounding box center [150, 179] width 58 height 7
checkbox input "false"
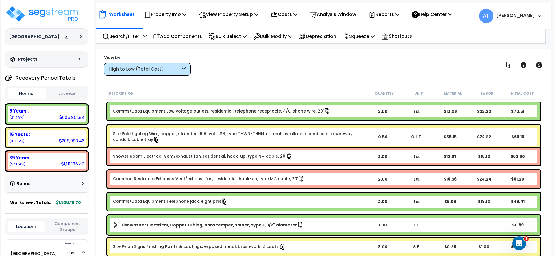
scroll to position [6725, 0]
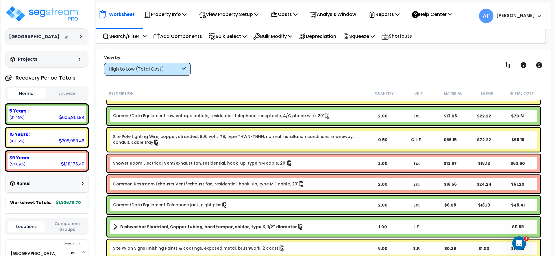
click at [38, 115] on div "5 Years : 605,951.84 (31.46%)" at bounding box center [47, 114] width 79 height 16
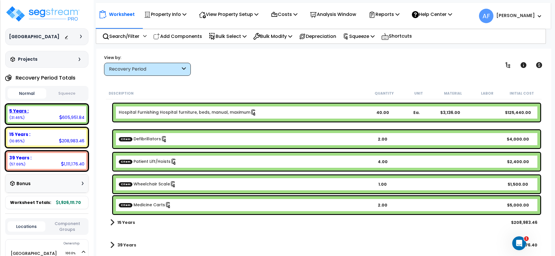
scroll to position [3158, 0]
click at [204, 137] on b "CItem Defibrillators" at bounding box center [242, 139] width 247 height 6
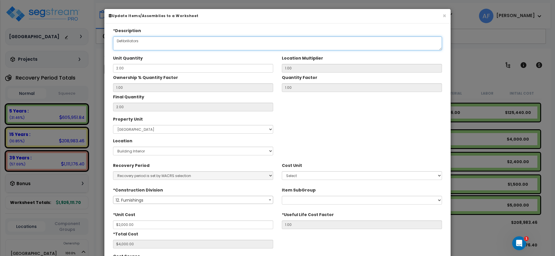
click at [128, 42] on textarea "Defibrillators" at bounding box center [277, 43] width 329 height 14
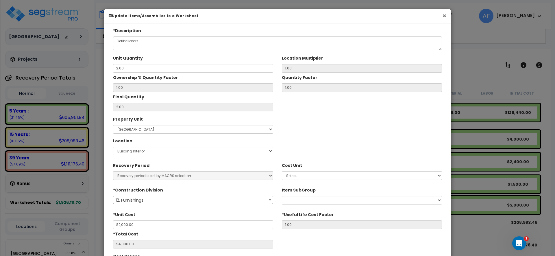
click at [445, 16] on button "×" at bounding box center [445, 16] width 4 height 6
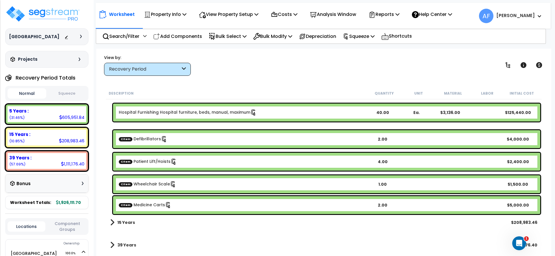
click at [445, 16] on p "Help Center" at bounding box center [432, 14] width 40 height 8
click at [119, 223] on b "15 Years" at bounding box center [126, 223] width 18 height 6
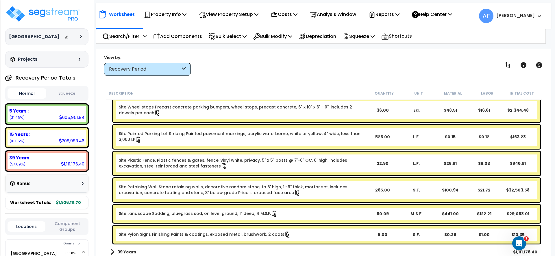
scroll to position [3667, 0]
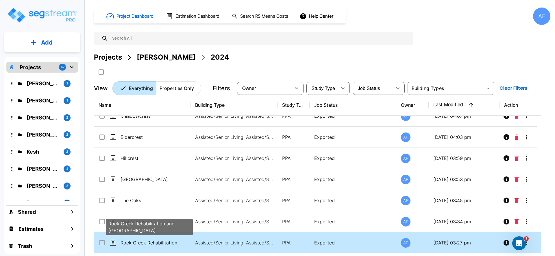
click at [174, 244] on p "Rock Creek Rehabilitation and [GEOGRAPHIC_DATA]" at bounding box center [150, 242] width 58 height 7
checkbox input "true"
click at [174, 244] on p "Rock Creek Rehabilitation and [GEOGRAPHIC_DATA]" at bounding box center [150, 242] width 58 height 7
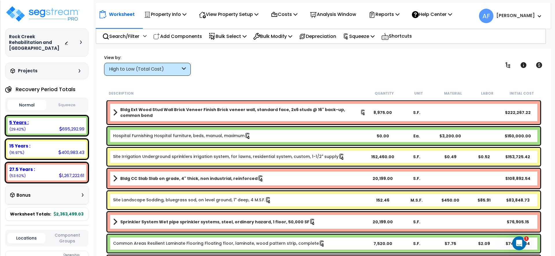
click at [43, 132] on div "5 Years : 695,292.99 (29.42%)" at bounding box center [47, 126] width 79 height 16
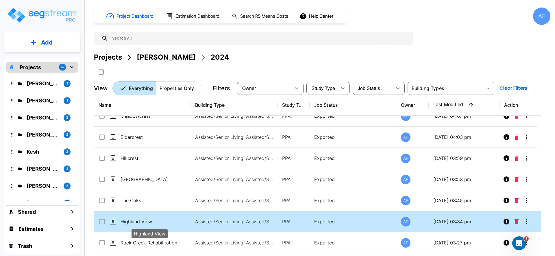
click at [178, 219] on p "Highland View" at bounding box center [150, 221] width 58 height 7
checkbox input "false"
click at [177, 219] on p "Highland View" at bounding box center [150, 221] width 58 height 7
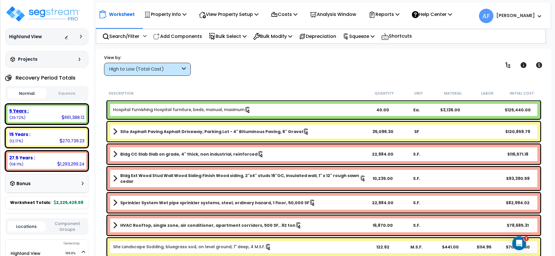
click at [28, 121] on div "5 Years : 661,388.12 (29.72%)" at bounding box center [47, 114] width 79 height 16
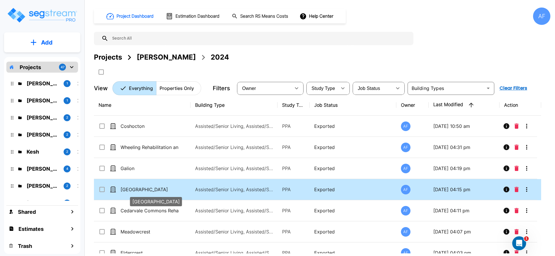
scroll to position [116, 0]
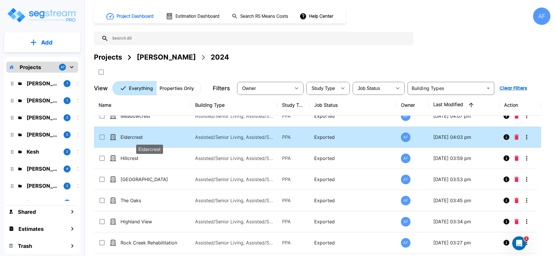
click at [152, 137] on p "Eldercrest" at bounding box center [150, 137] width 58 height 7
click at [159, 135] on p "Eldercrest" at bounding box center [150, 137] width 58 height 7
checkbox input "false"
click at [159, 135] on p "Eldercrest" at bounding box center [150, 137] width 58 height 7
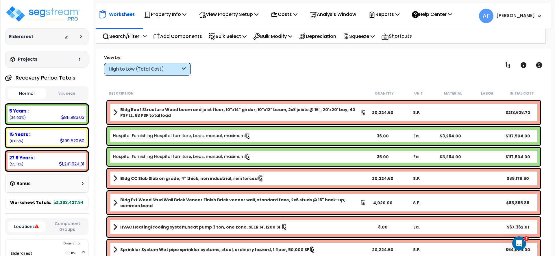
click at [37, 111] on div "5 Years :" at bounding box center [46, 111] width 75 height 6
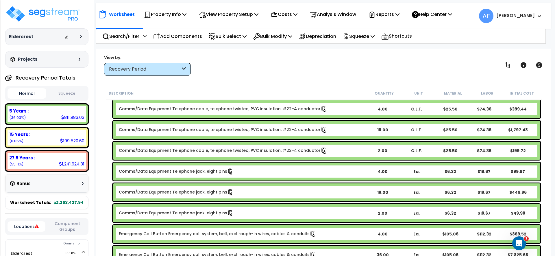
scroll to position [3529, 0]
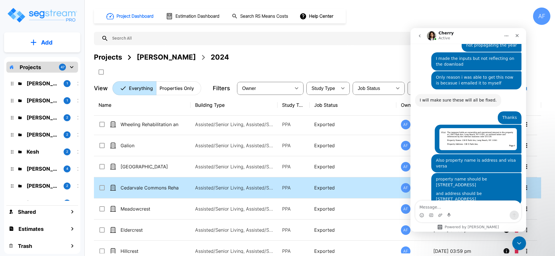
scroll to position [1047, 0]
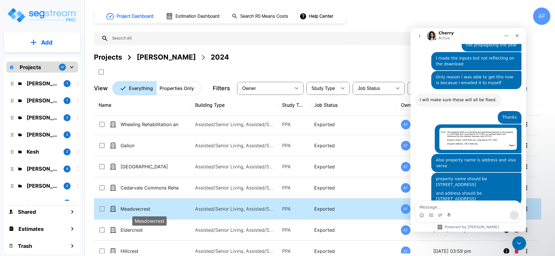
click at [163, 210] on p "Meadowcrest" at bounding box center [150, 208] width 58 height 7
checkbox input "true"
click at [163, 210] on p "Meadowcrest" at bounding box center [150, 208] width 58 height 7
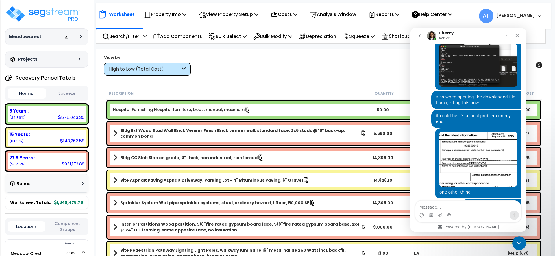
click at [43, 112] on div "5 Years :" at bounding box center [46, 111] width 75 height 6
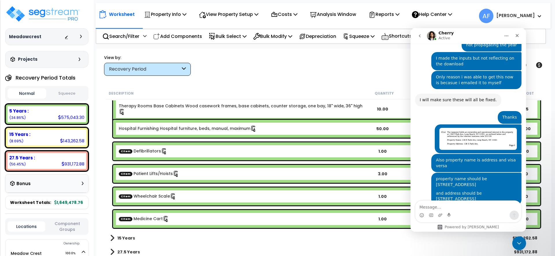
scroll to position [2640, 0]
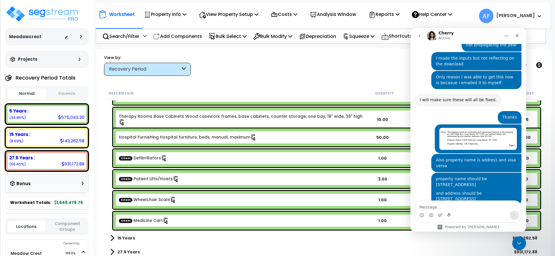
click at [242, 203] on b "CItem Wheelchair Scale" at bounding box center [242, 200] width 247 height 6
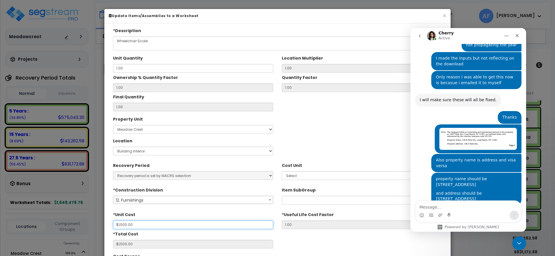
drag, startPoint x: 134, startPoint y: 226, endPoint x: 111, endPoint y: 225, distance: 23.7
click at [111, 225] on div "*Unit Cost $1,500.00" at bounding box center [193, 219] width 169 height 19
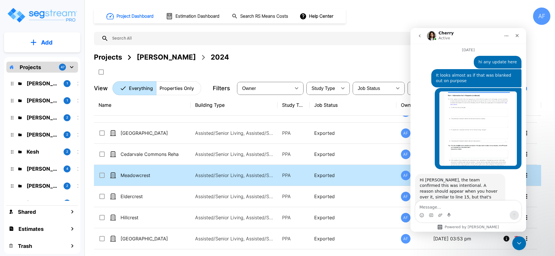
scroll to position [647, 0]
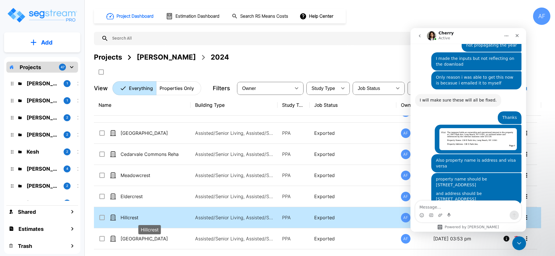
click at [141, 215] on p "Hillcrest" at bounding box center [150, 217] width 58 height 7
checkbox input "true"
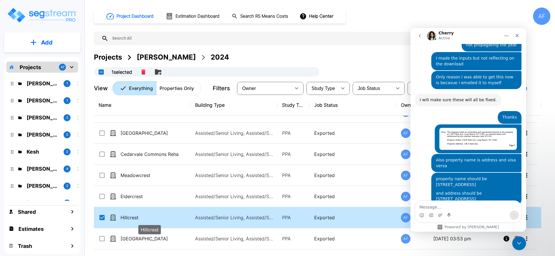
click at [141, 215] on p "Hillcrest" at bounding box center [150, 217] width 58 height 7
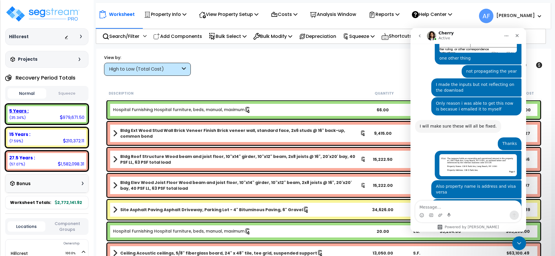
click at [45, 119] on div "5 Years : 979,671.50 (35.34%)" at bounding box center [47, 114] width 79 height 16
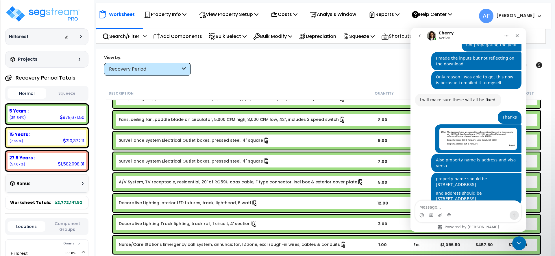
scroll to position [3297, 0]
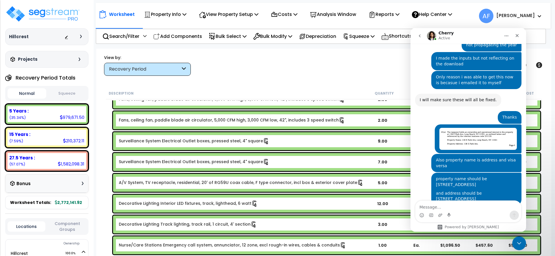
click at [25, 91] on button "Normal" at bounding box center [27, 93] width 39 height 10
click at [132, 65] on div "Recovery Period" at bounding box center [147, 69] width 87 height 13
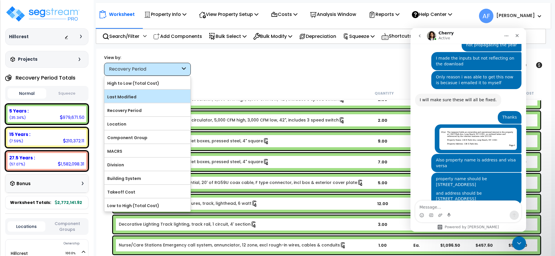
click at [131, 97] on label "Last Modified" at bounding box center [147, 97] width 86 height 9
click at [0, 0] on input "Last Modified" at bounding box center [0, 0] width 0 height 0
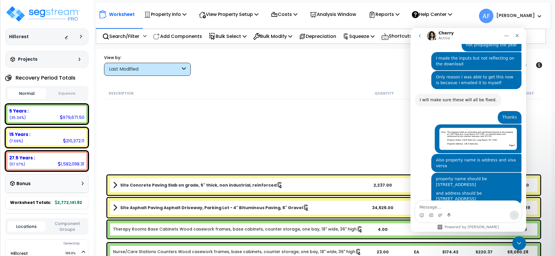
scroll to position [0, 0]
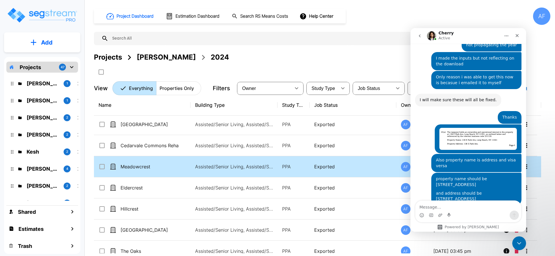
scroll to position [60, 0]
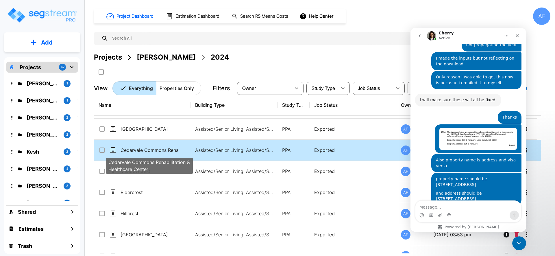
click at [151, 149] on p "Cedarvale Commons Rehabilitation & Healthcare Center" at bounding box center [150, 150] width 58 height 7
checkbox input "true"
click at [151, 149] on p "Cedarvale Commons Rehabilitation & Healthcare Center" at bounding box center [150, 150] width 58 height 7
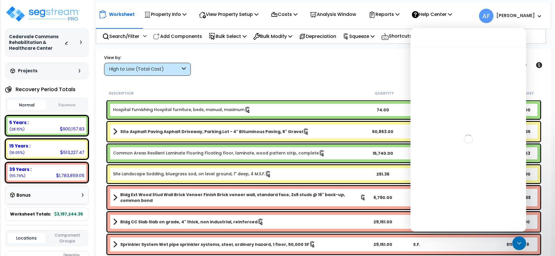
click at [158, 71] on div "High to Low (Total Cost)" at bounding box center [144, 69] width 71 height 7
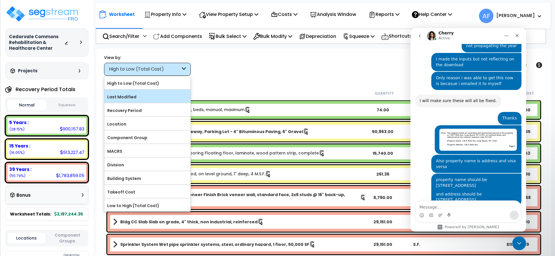
scroll to position [1047, 0]
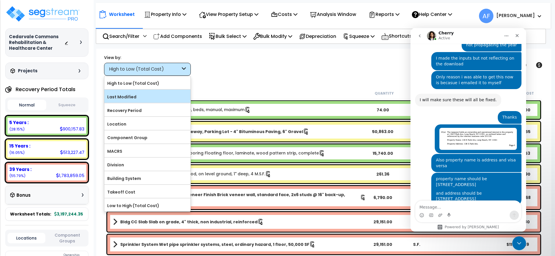
click at [152, 96] on label "Last Modified" at bounding box center [147, 97] width 86 height 9
click at [0, 0] on input "Last Modified" at bounding box center [0, 0] width 0 height 0
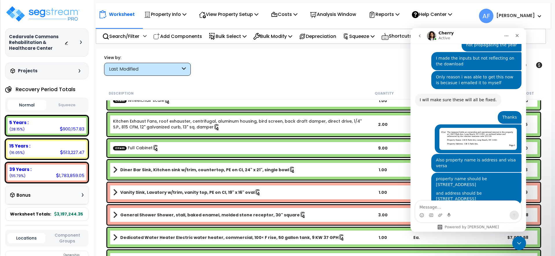
scroll to position [0, 0]
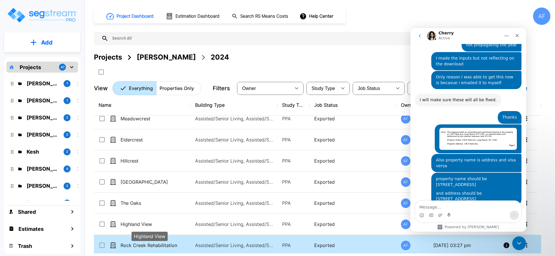
scroll to position [116, 0]
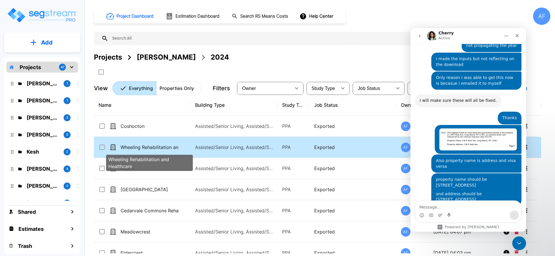
scroll to position [1047, 0]
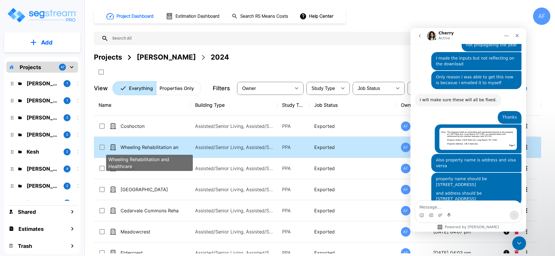
click at [150, 146] on p "Wheeling Rehabilitation and Healthcare" at bounding box center [150, 147] width 58 height 7
checkbox input "true"
click at [150, 146] on p "Wheeling Rehabilitation and Healthcare" at bounding box center [150, 147] width 58 height 7
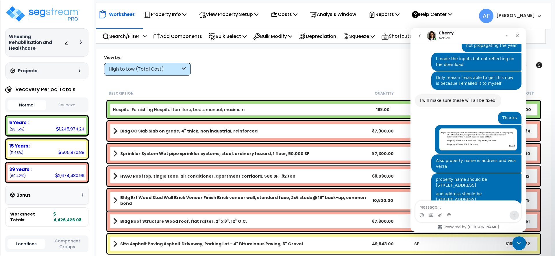
scroll to position [1047, 0]
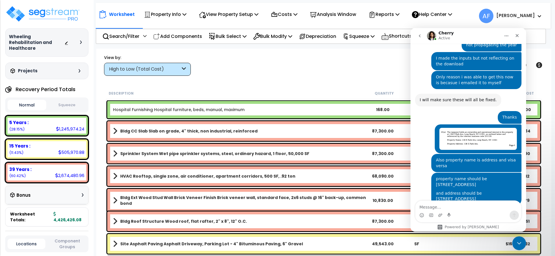
click at [133, 72] on div "High to Low (Total Cost)" at bounding box center [144, 69] width 71 height 7
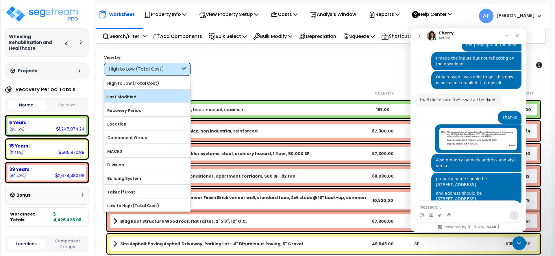
click at [133, 97] on label "Last Modified" at bounding box center [147, 97] width 86 height 9
click at [0, 0] on input "Last Modified" at bounding box center [0, 0] width 0 height 0
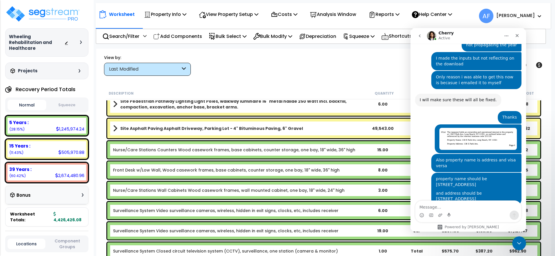
scroll to position [686, 0]
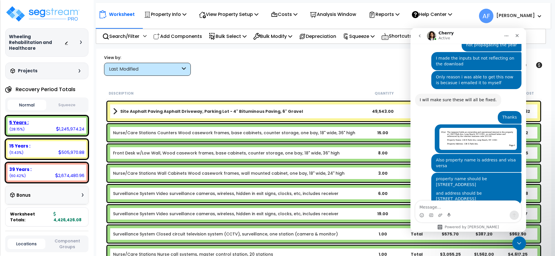
click at [68, 119] on div "5 Years :" at bounding box center [46, 122] width 75 height 6
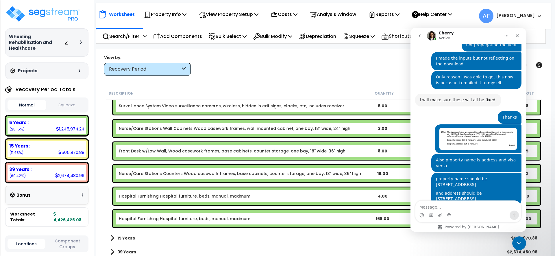
scroll to position [1871, 0]
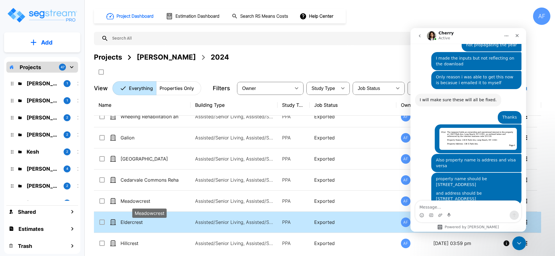
scroll to position [29, 0]
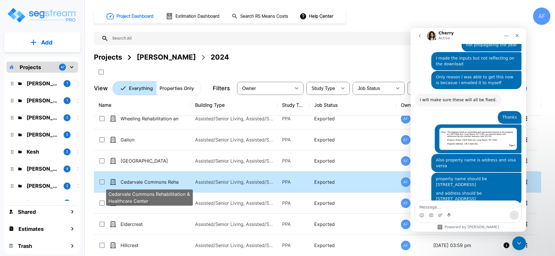
click at [156, 178] on p "Cedarvale Commons Rehabilitation & Healthcare Center" at bounding box center [150, 181] width 58 height 7
checkbox input "true"
click at [156, 178] on p "Cedarvale Commons Rehabilitation & Healthcare Center" at bounding box center [150, 181] width 58 height 7
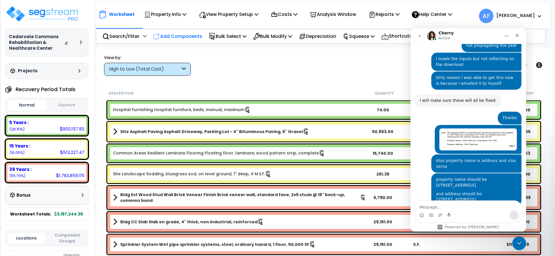
scroll to position [1047, 0]
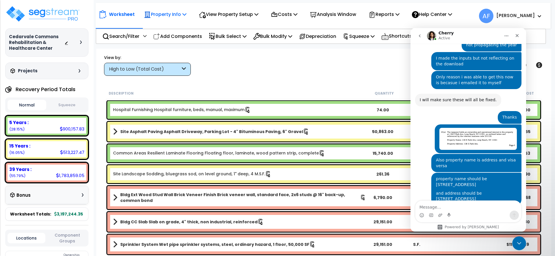
click at [164, 14] on p "Property Info" at bounding box center [165, 14] width 43 height 8
click at [233, 67] on div "View by: High to Low (Total Cost) High to Low (Total Cost)" at bounding box center [324, 64] width 444 height 21
click at [41, 130] on div "5 Years : 900,157.83 (28.15%)" at bounding box center [47, 126] width 79 height 16
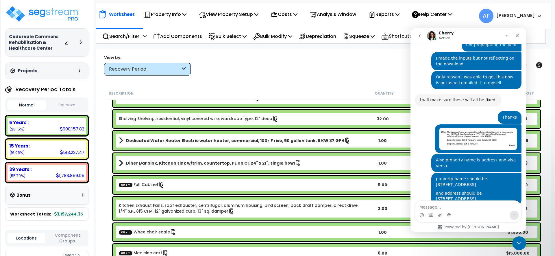
scroll to position [2795, 0]
